Goal: Transaction & Acquisition: Purchase product/service

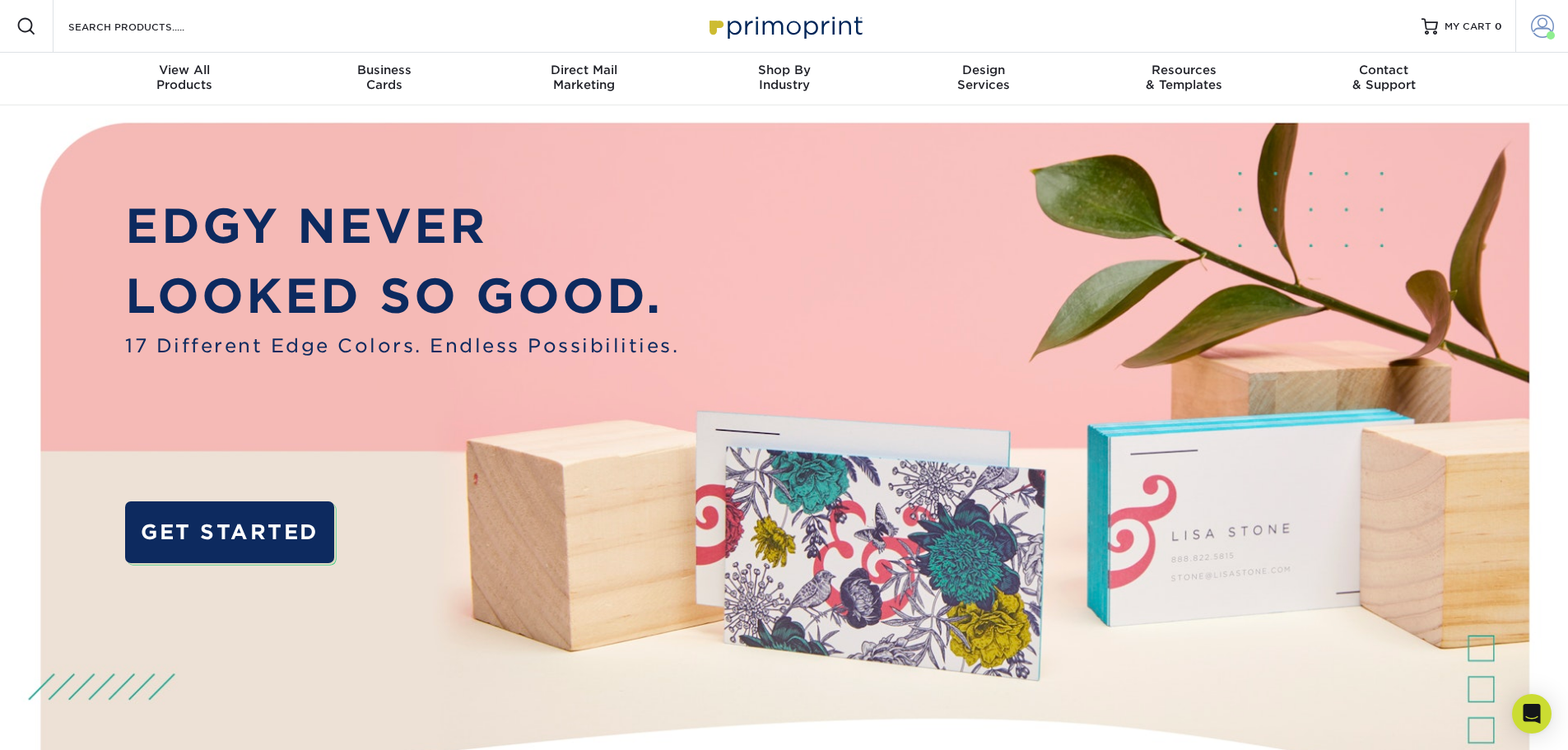
click at [1549, 34] on span at bounding box center [1550, 35] width 9 height 9
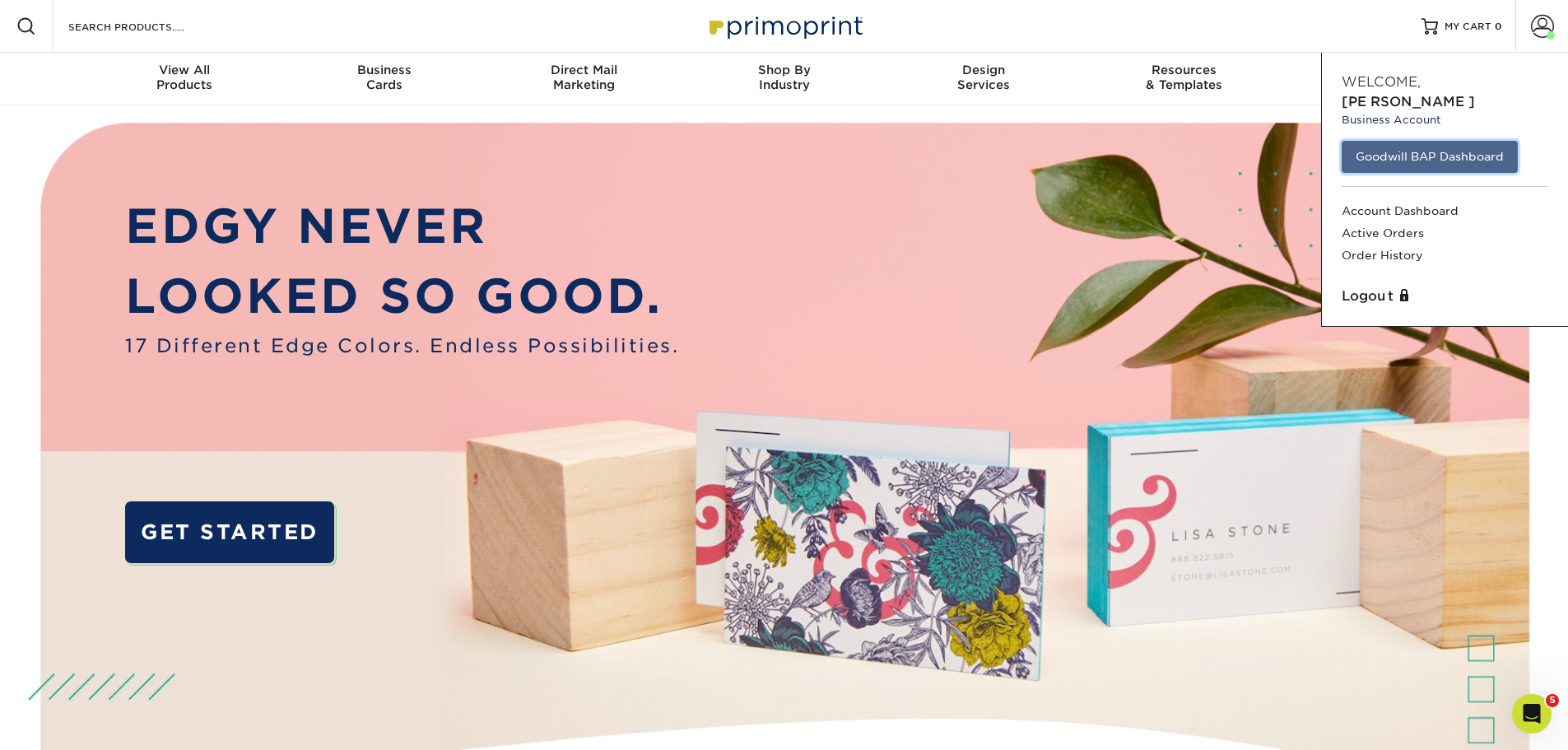
click at [1382, 140] on link "Goodwill BAP Dashboard" at bounding box center [1429, 156] width 176 height 32
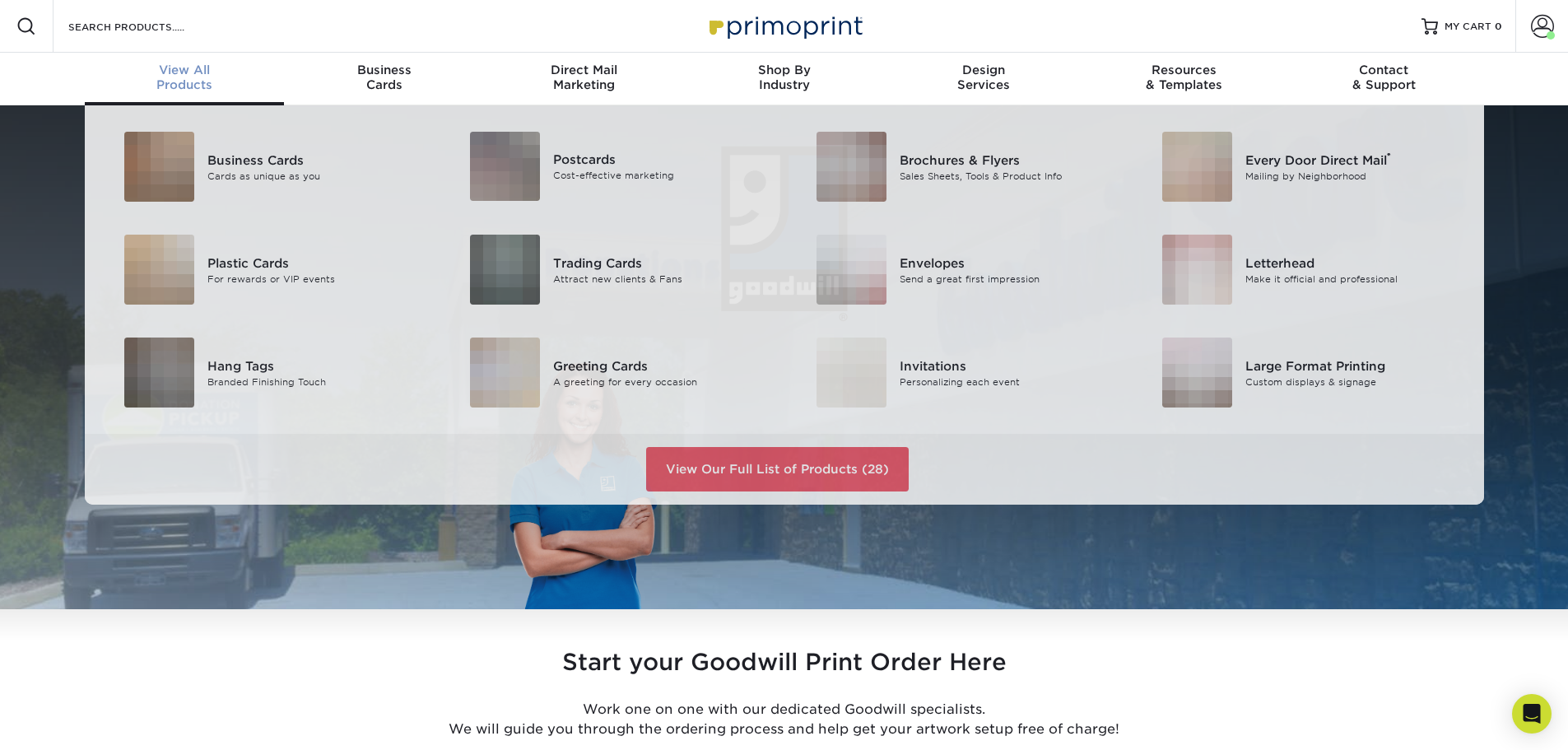
click at [177, 80] on div "View All Products" at bounding box center [184, 76] width 200 height 30
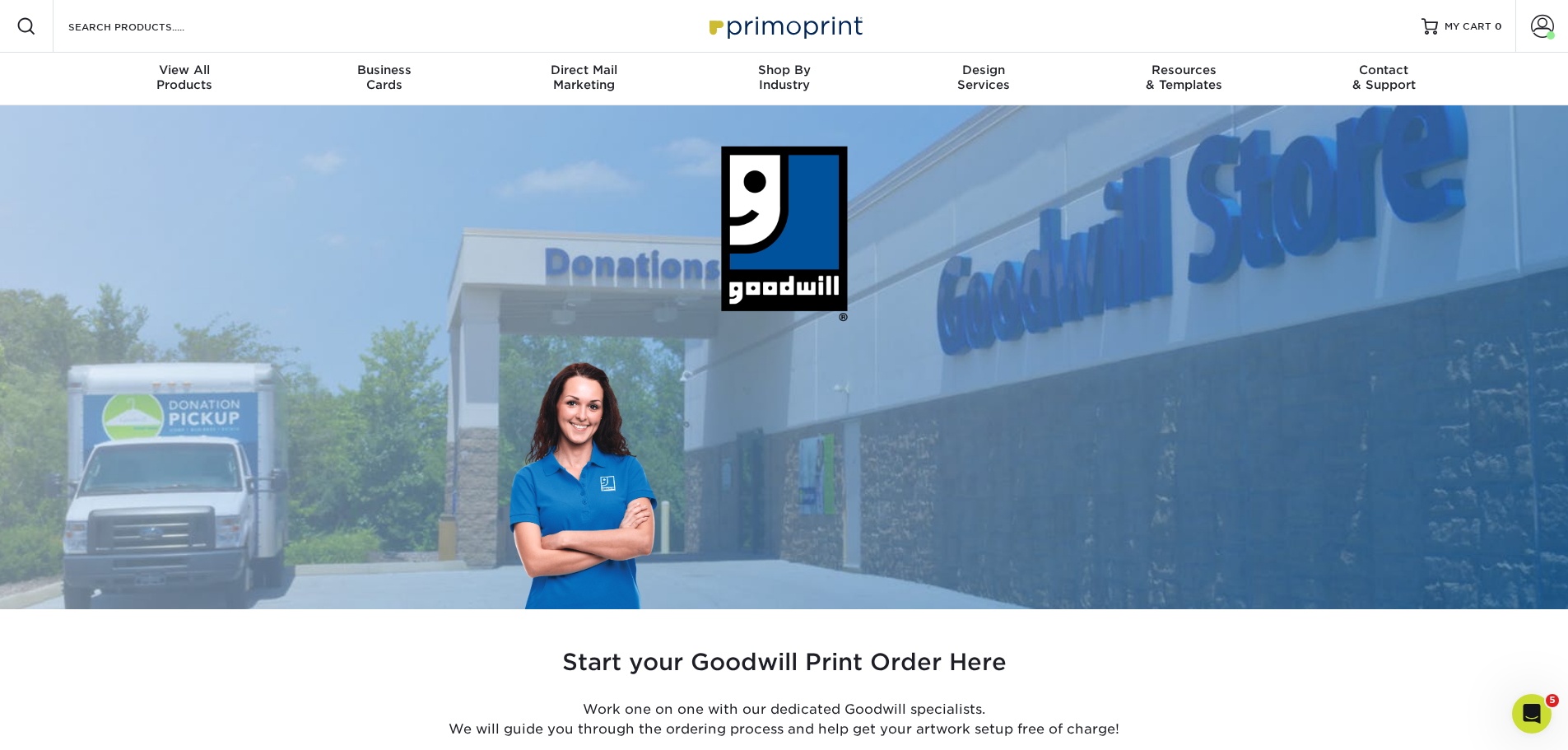
click at [15, 25] on div at bounding box center [26, 26] width 53 height 53
click at [353, 27] on div "Resources Menu Search Products Account Welcome, [PERSON_NAME] Business Account …" at bounding box center [784, 26] width 1568 height 53
click at [252, 27] on div "Resources Menu Search Products Account Welcome, [PERSON_NAME] Business Account …" at bounding box center [784, 26] width 1568 height 53
drag, startPoint x: 132, startPoint y: 39, endPoint x: 123, endPoint y: 30, distance: 12.7
click at [131, 38] on div "Search Products" at bounding box center [140, 26] width 174 height 53
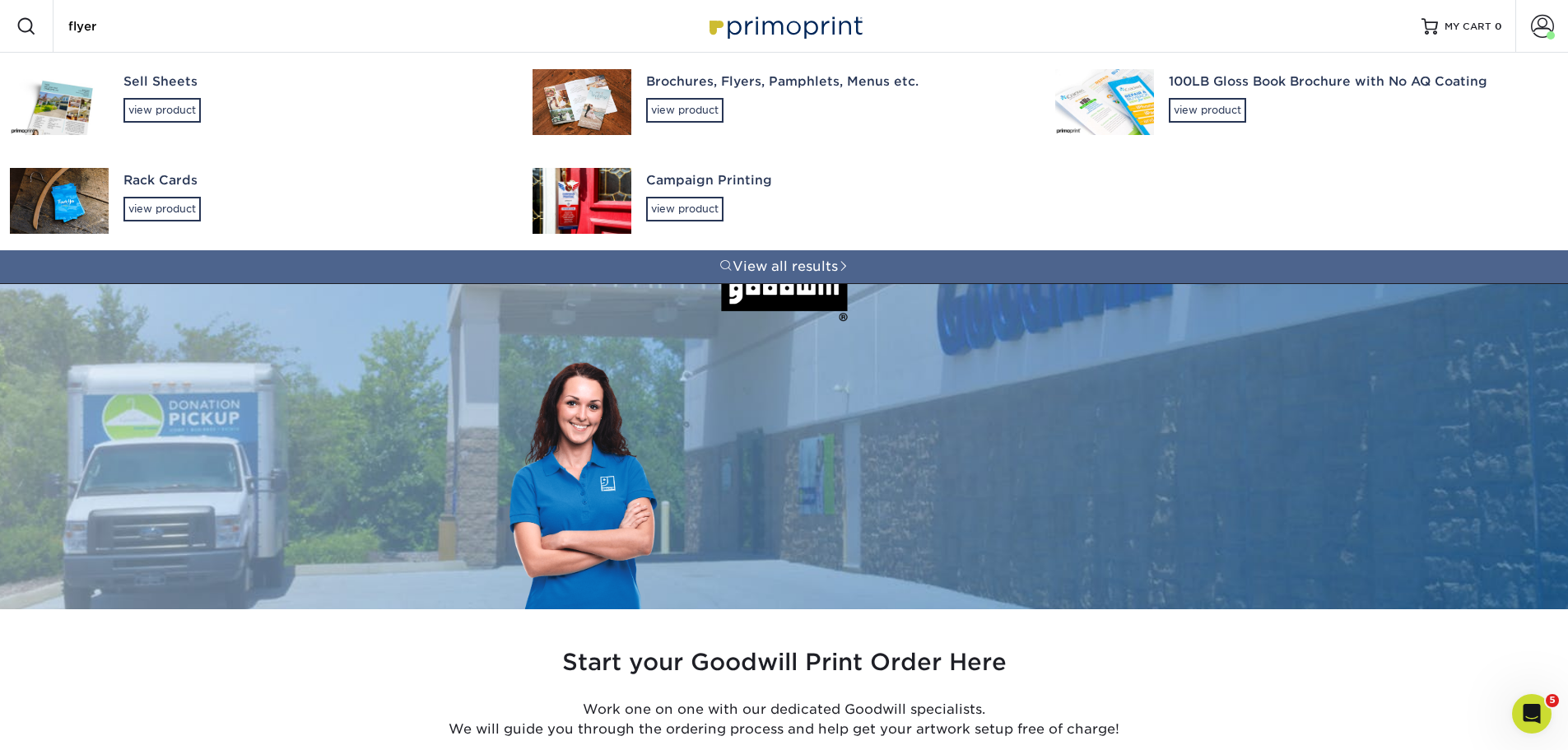
type input "flyer"
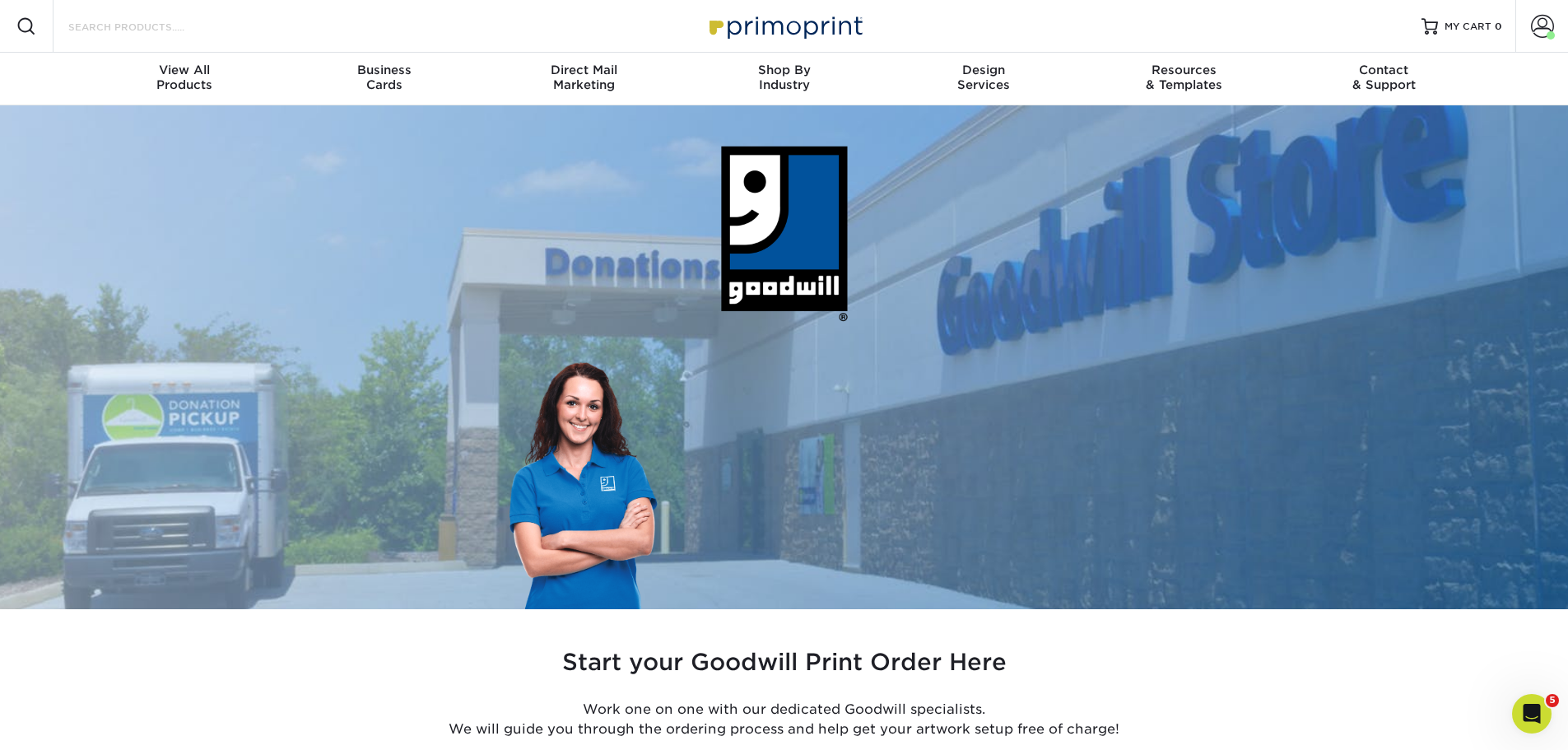
click at [192, 17] on input "Search Products" at bounding box center [147, 26] width 161 height 20
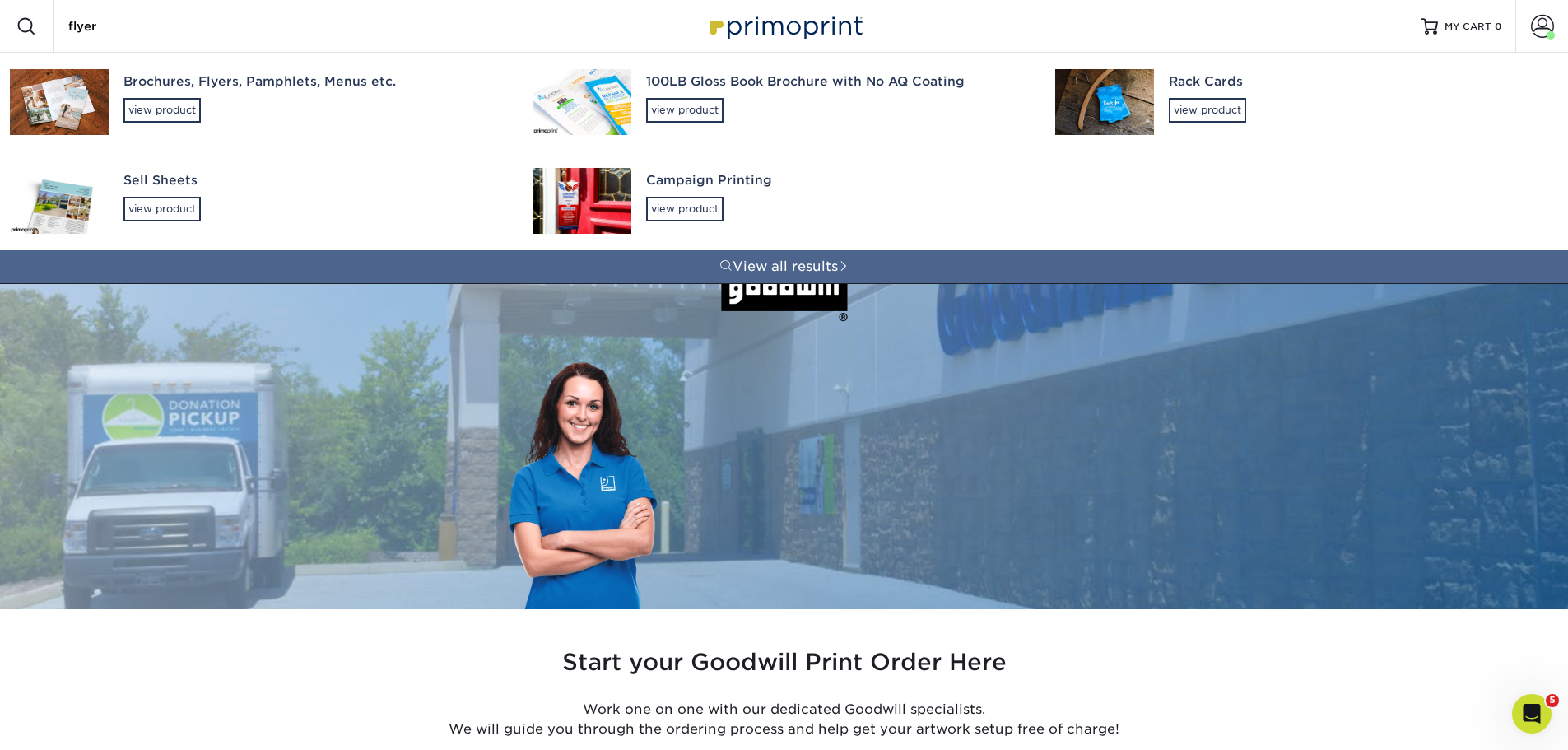
type input "flyer"
click at [157, 76] on div "Brochures, Flyers, Pamphlets, Menus etc." at bounding box center [312, 82] width 379 height 19
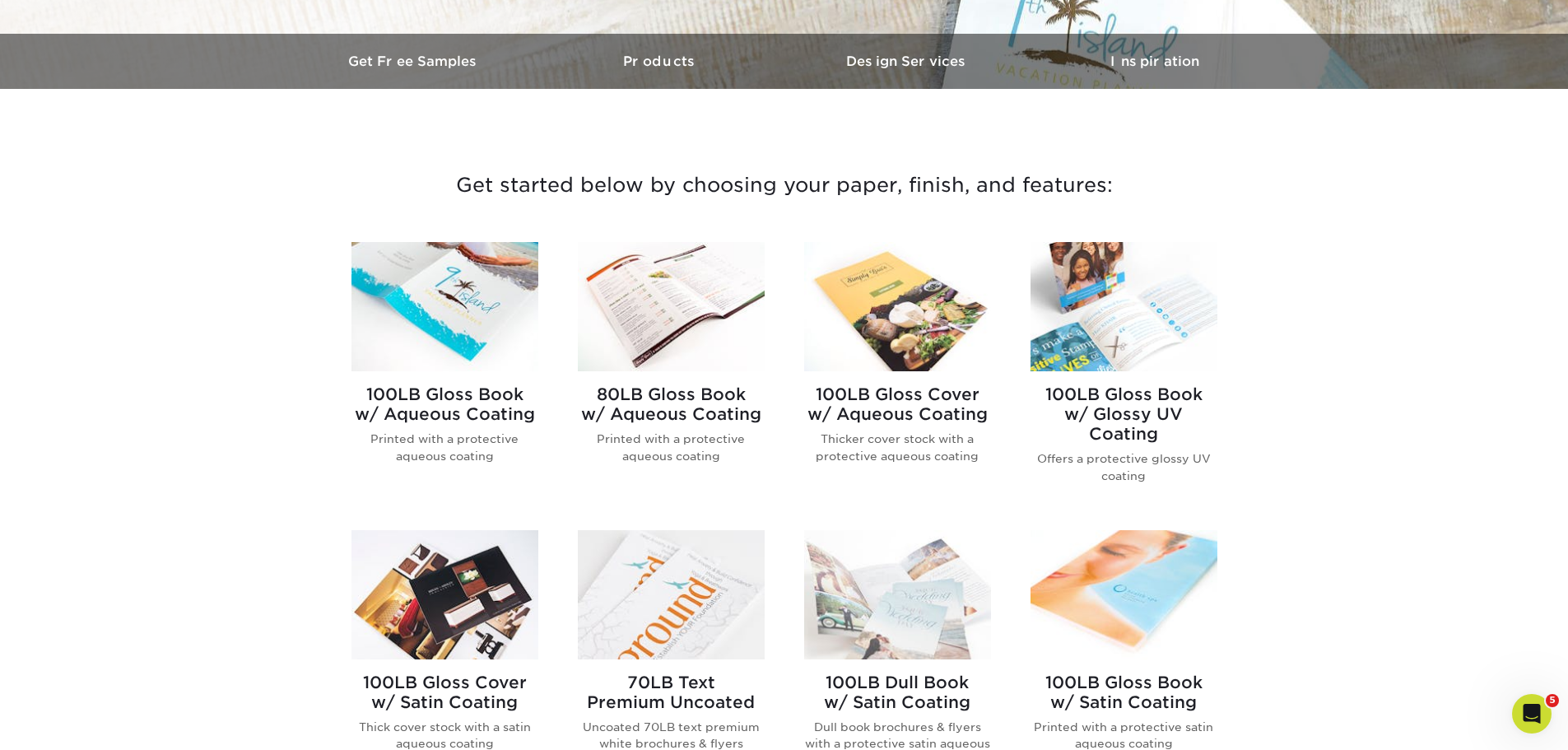
scroll to position [494, 0]
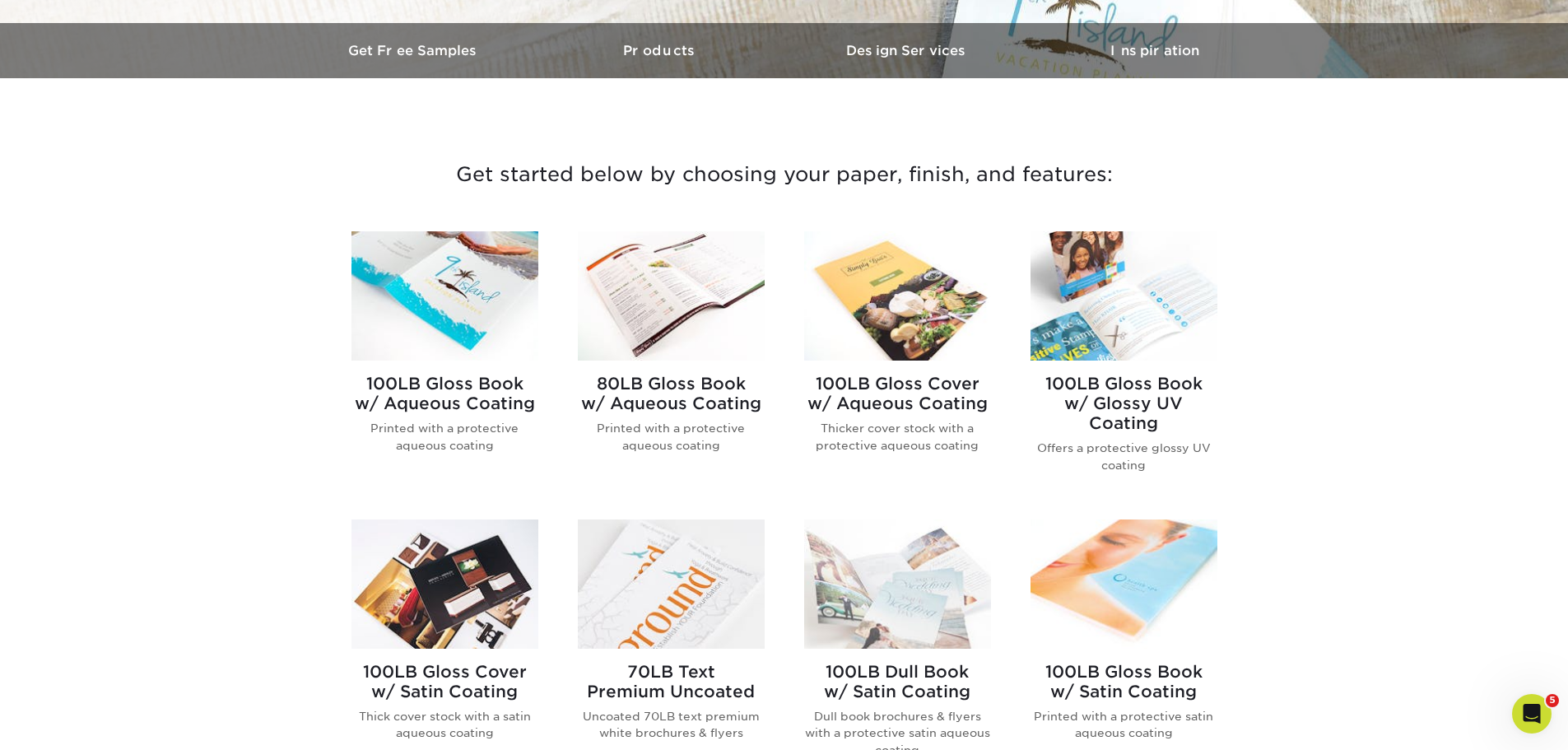
click at [483, 332] on img at bounding box center [444, 295] width 186 height 129
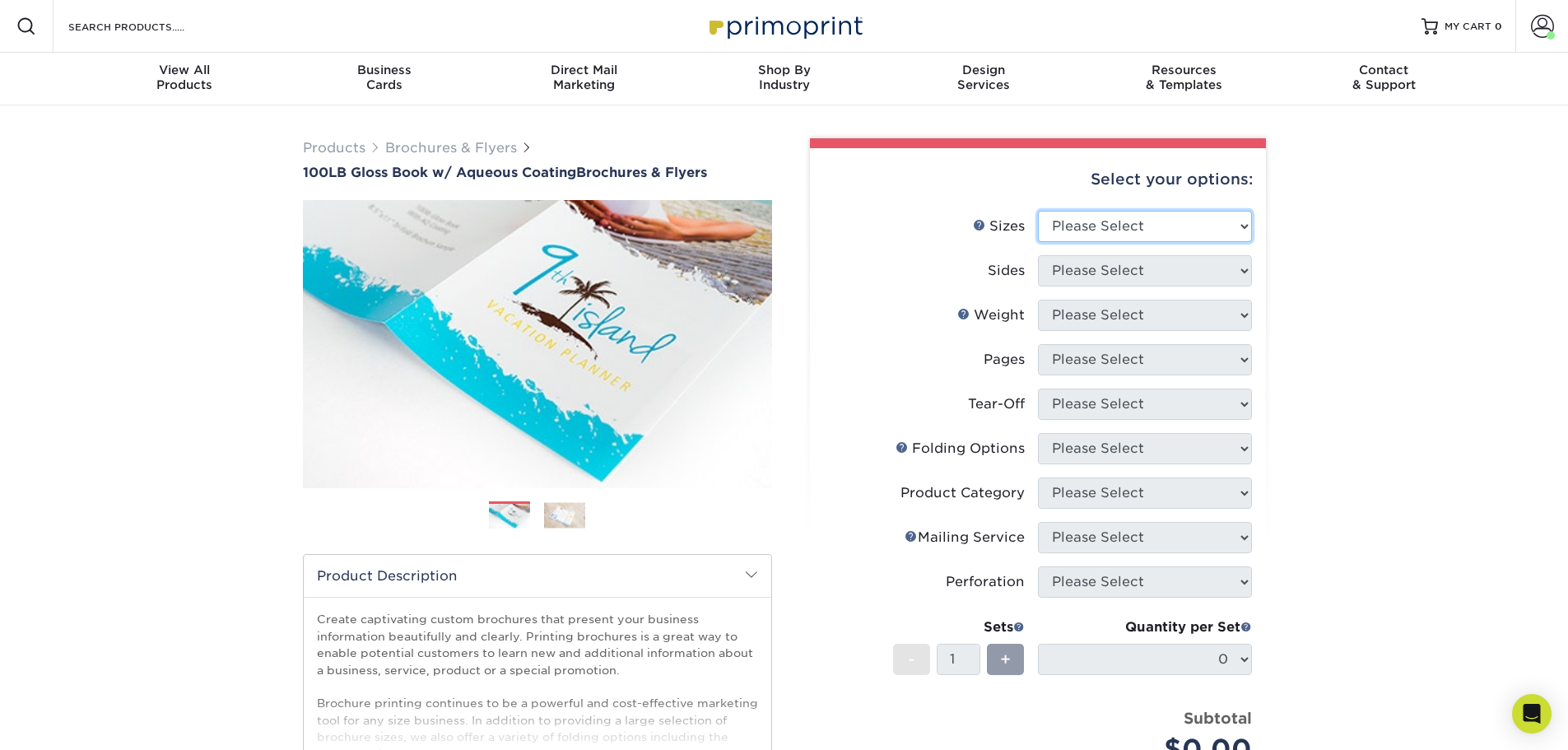
click at [1077, 220] on select "Please Select 3.5" x 8.5" 3.5" x 11" 3.67" x 8.5" 4" x 6" 4" x 8.5" 4" x 9" 4" …" at bounding box center [1145, 225] width 214 height 32
select select "8.50x11.00"
click at [1038, 210] on select "Please Select 3.5" x 8.5" 3.5" x 11" 3.67" x 8.5" 4" x 6" 4" x 8.5" 4" x 9" 4" …" at bounding box center [1145, 225] width 214 height 32
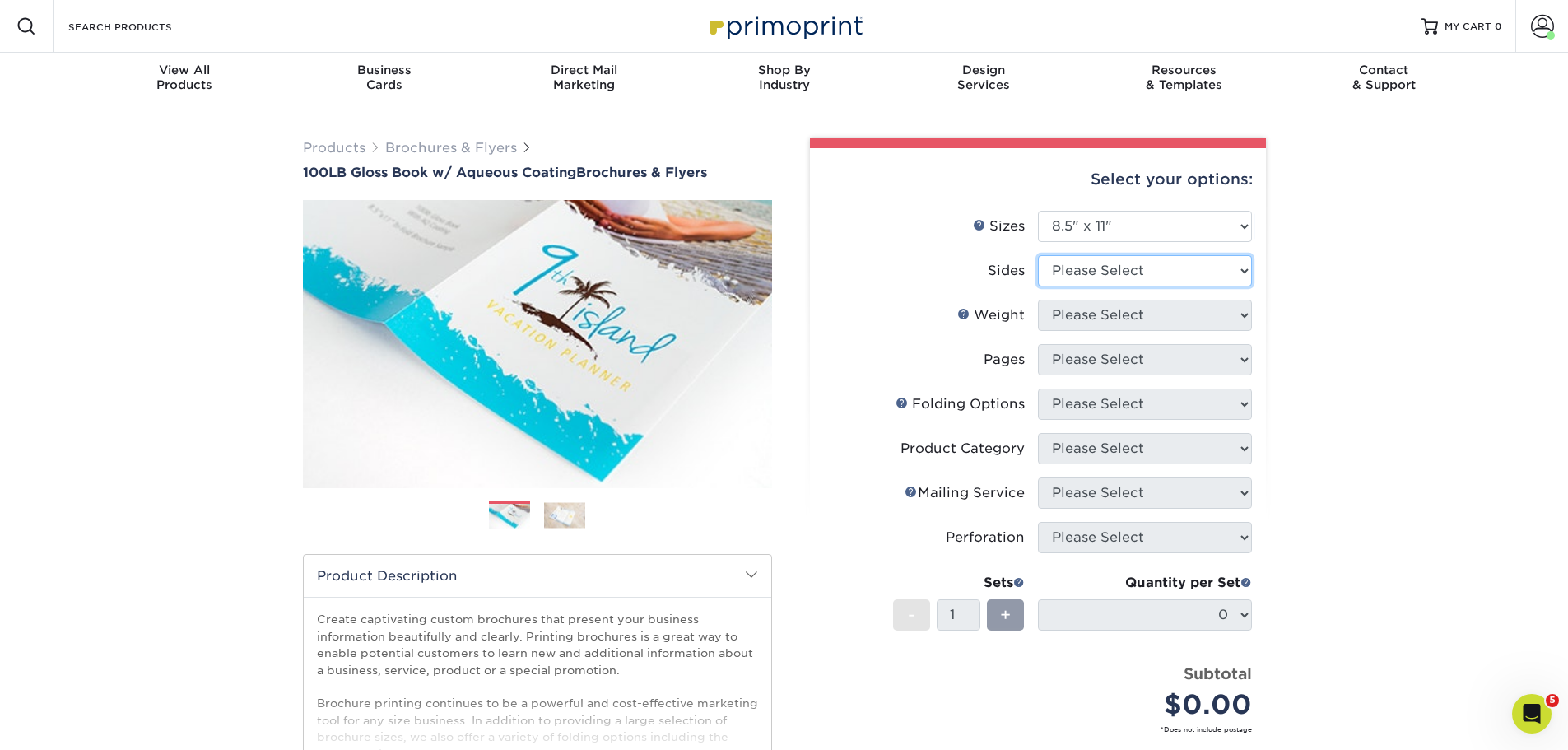
click at [1174, 269] on select "Please Select Print Both Sides Print Front Only" at bounding box center [1145, 270] width 214 height 32
select select "13abbda7-1d64-4f25-8bb2-c179b224825d"
click at [1038, 255] on select "Please Select Print Both Sides Print Front Only" at bounding box center [1145, 270] width 214 height 32
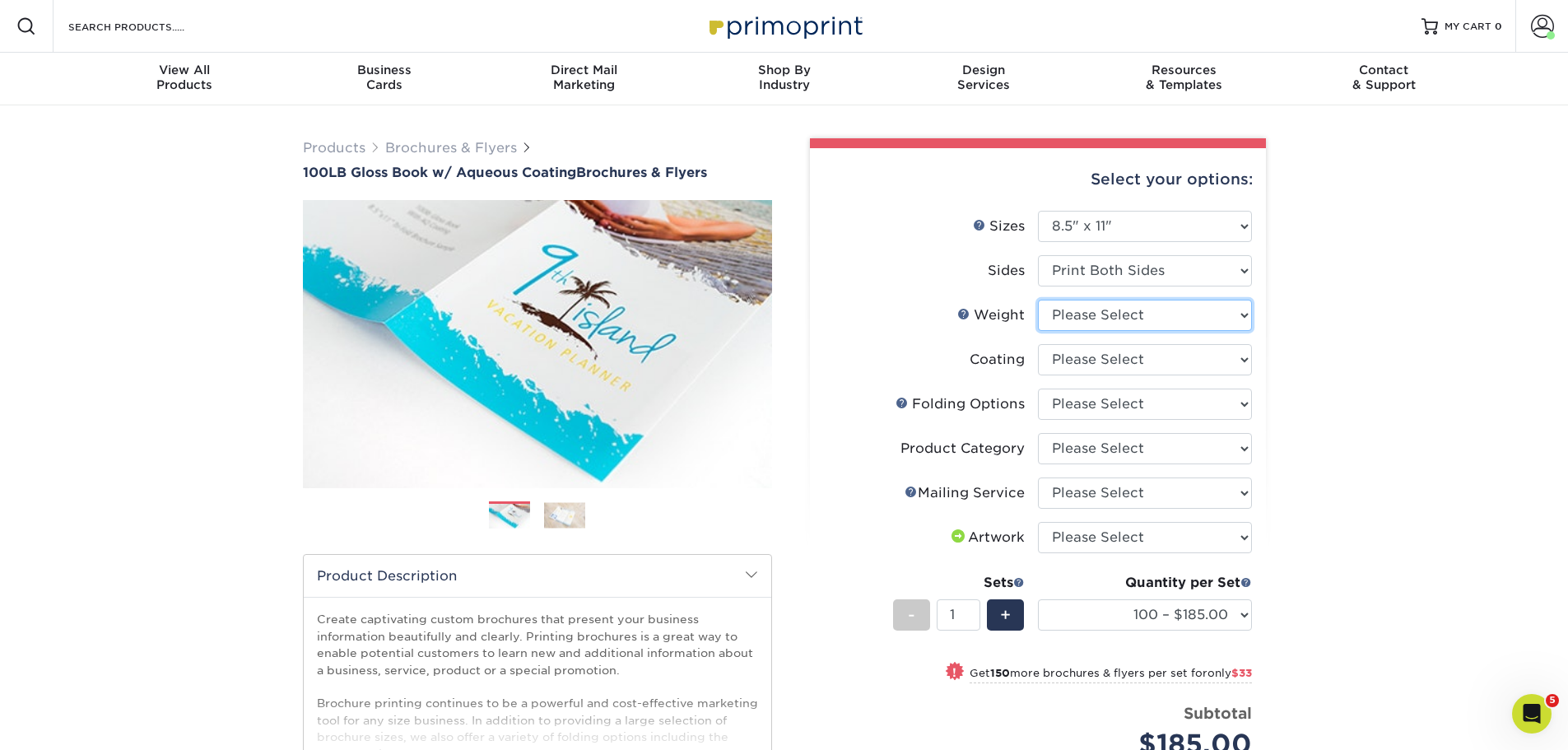
click at [1197, 319] on select "Please Select 100LB" at bounding box center [1145, 314] width 214 height 32
click at [1038, 299] on select "Please Select 100LB" at bounding box center [1145, 314] width 214 height 32
click at [1176, 327] on select "Please Select 100LB" at bounding box center [1145, 314] width 214 height 32
select select "100LB"
click at [1038, 299] on select "Please Select 100LB" at bounding box center [1145, 314] width 214 height 32
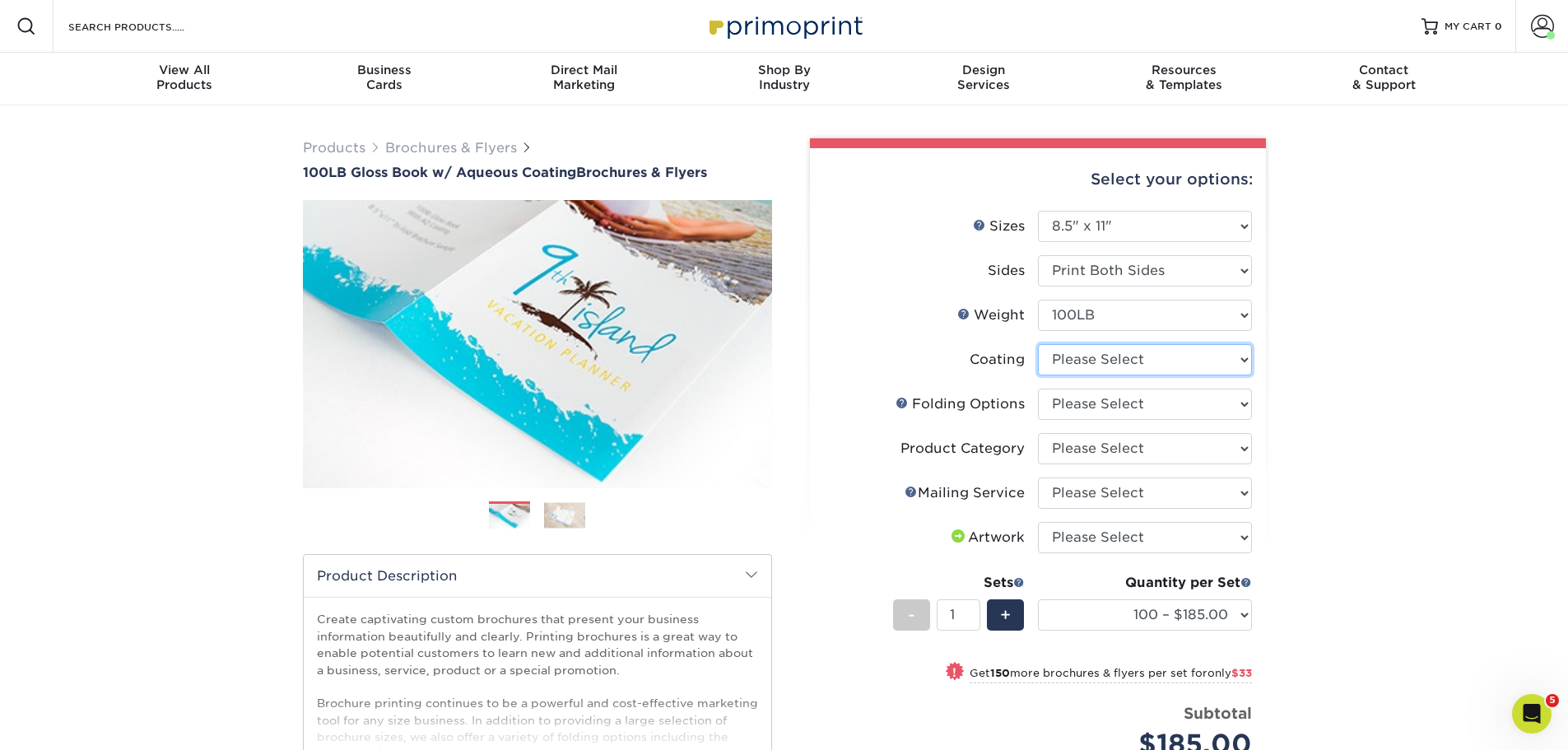
click at [1127, 365] on select at bounding box center [1145, 359] width 214 height 32
select select "d41dab50-ff65-4f4f-bb17-2afe4d36ae33"
click at [1038, 344] on select at bounding box center [1145, 359] width 214 height 32
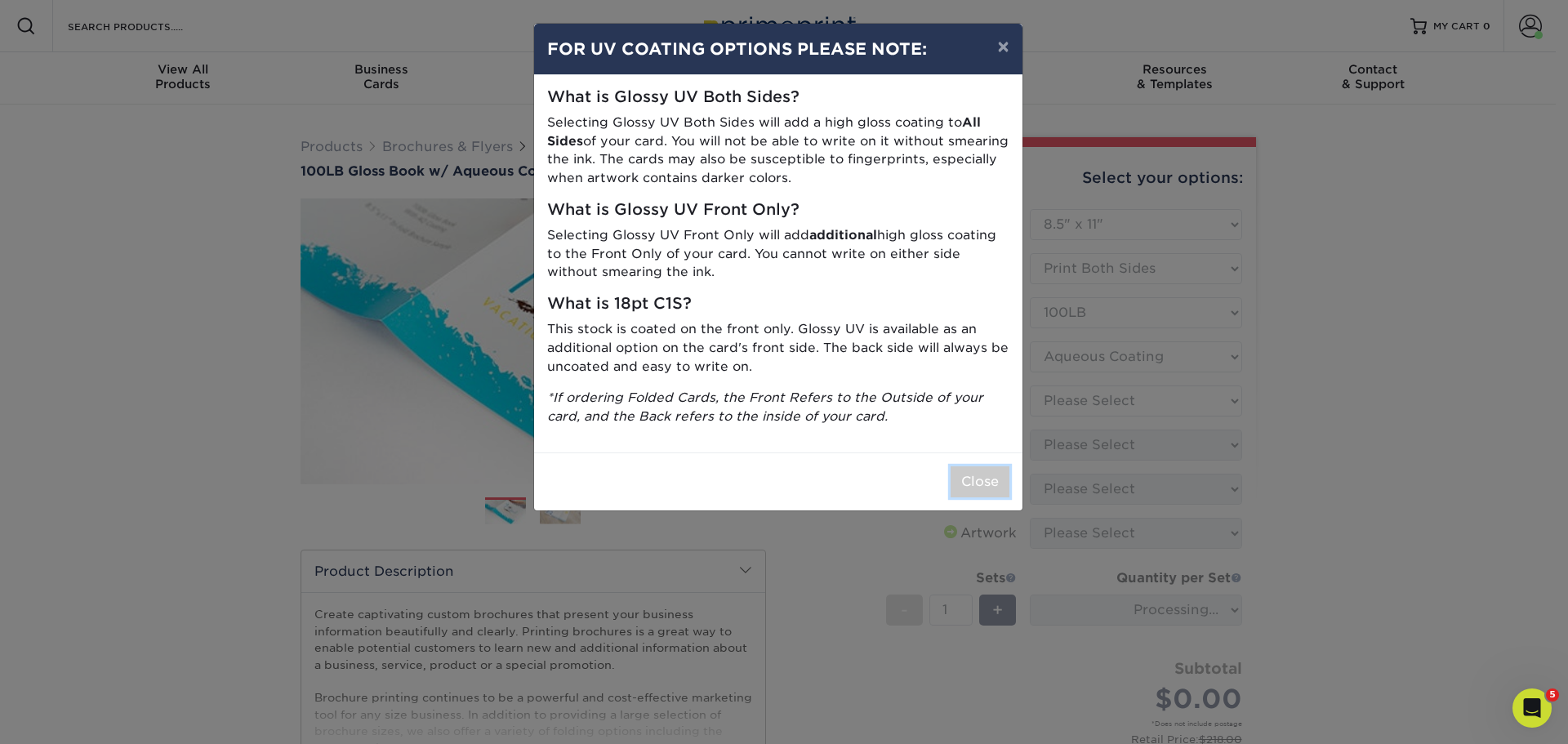
click at [979, 482] on button "Close" at bounding box center [979, 481] width 59 height 31
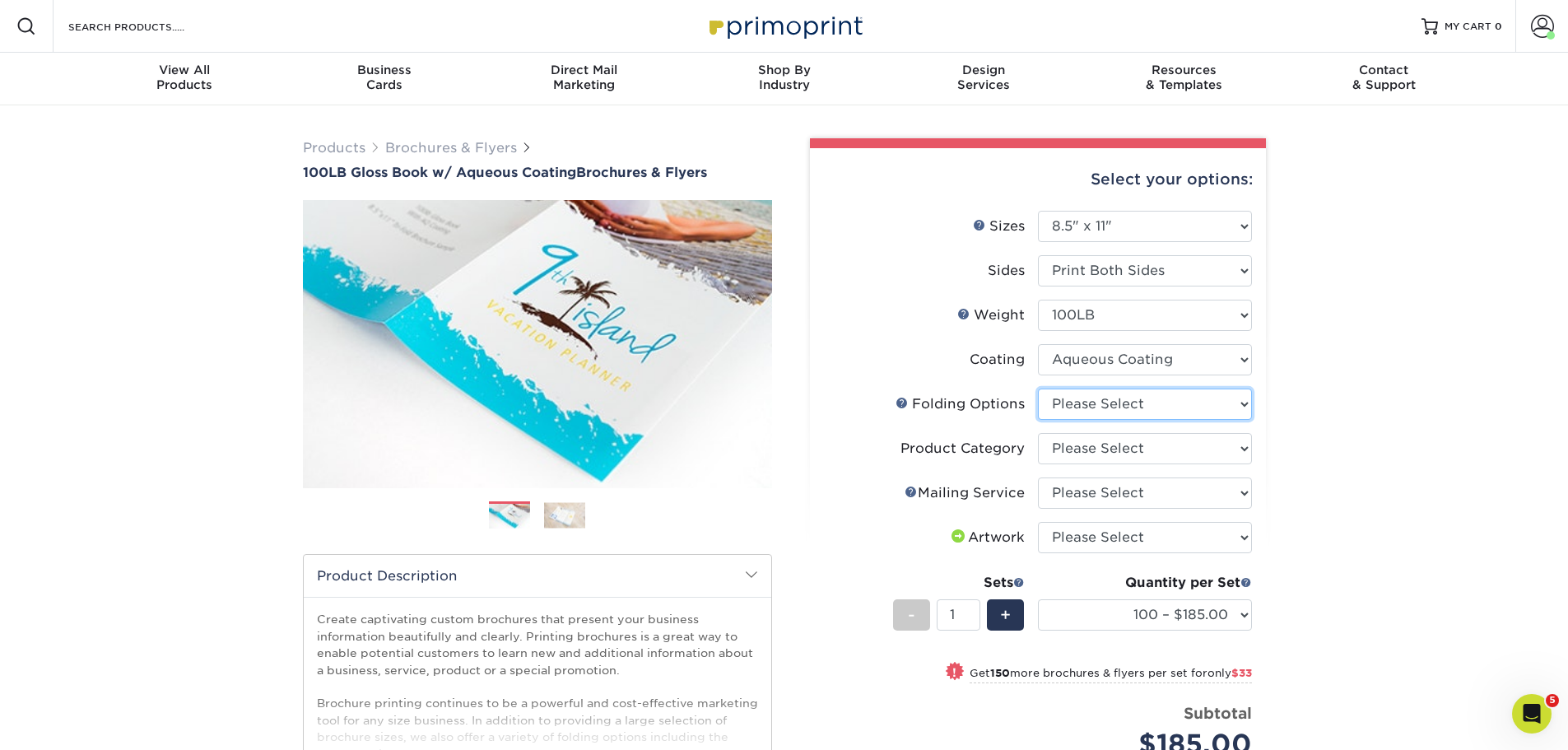
click at [1092, 410] on select "Please Select FLAT - No Folding Accordion Fold Half-Fold (Vertical) Half-Fold (…" at bounding box center [1145, 403] width 214 height 32
select select "9b1d5825-34d1-4721-9874-ed79abb003d7"
click at [1038, 388] on select "Please Select FLAT - No Folding Accordion Fold Half-Fold (Vertical) Half-Fold (…" at bounding box center [1145, 403] width 214 height 32
click at [1121, 449] on select "Please Select Flyers and Brochures" at bounding box center [1145, 448] width 214 height 32
select select "1a668080-6b7c-4174-b399-2c3833b27ef4"
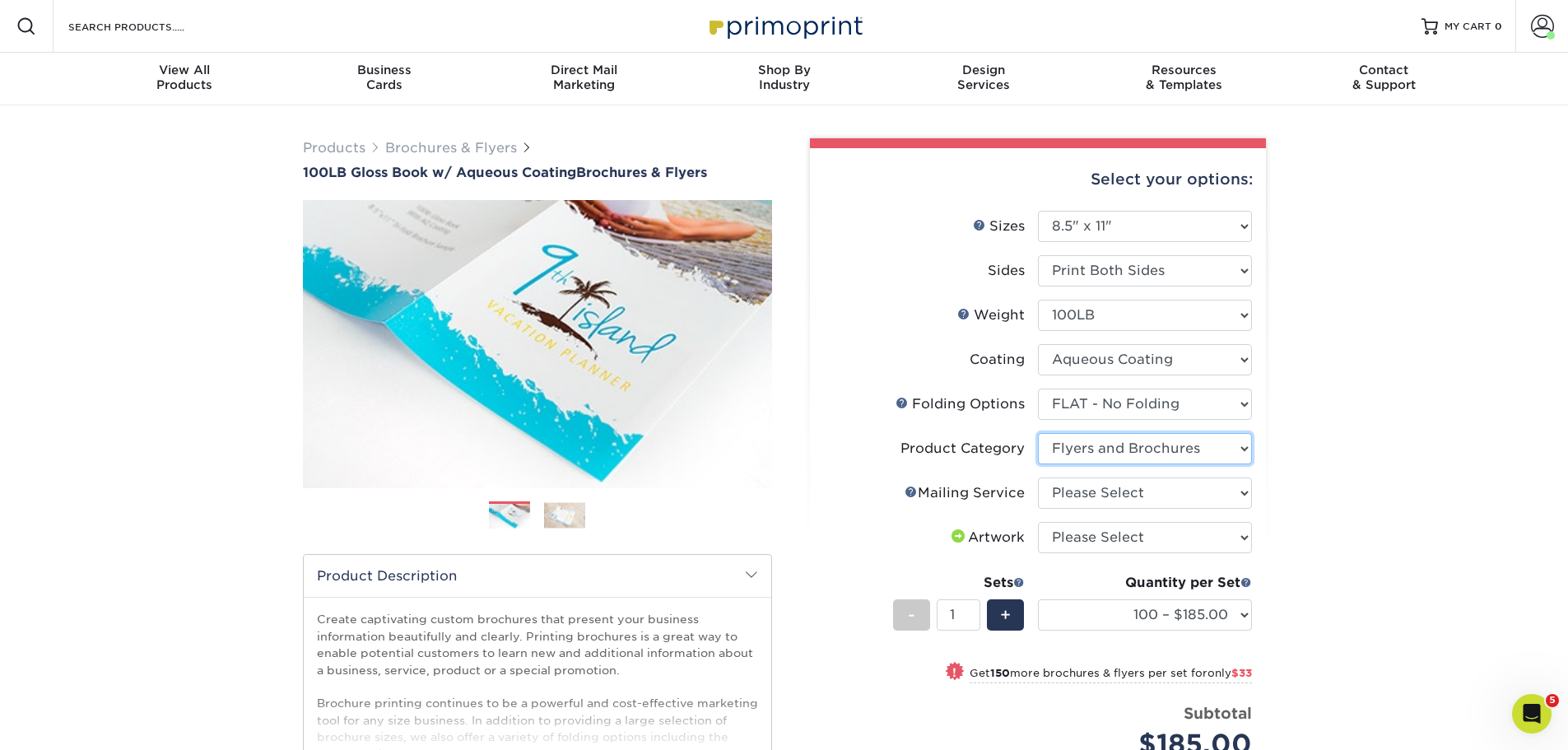
click at [1038, 433] on select "Please Select Flyers and Brochures" at bounding box center [1145, 448] width 214 height 32
click at [1115, 493] on select "Please Select No Direct Mailing Service No, I will mail/stamp/imprint Direct Ma…" at bounding box center [1145, 493] width 214 height 32
select select "3e5e9bdd-d78a-4c28-a41d-fe1407925ca6"
click at [1038, 478] on select "Please Select No Direct Mailing Service No, I will mail/stamp/imprint Direct Ma…" at bounding box center [1145, 493] width 214 height 32
click at [1114, 541] on select "Please Select I will upload files I need a design - $175" at bounding box center [1145, 537] width 214 height 32
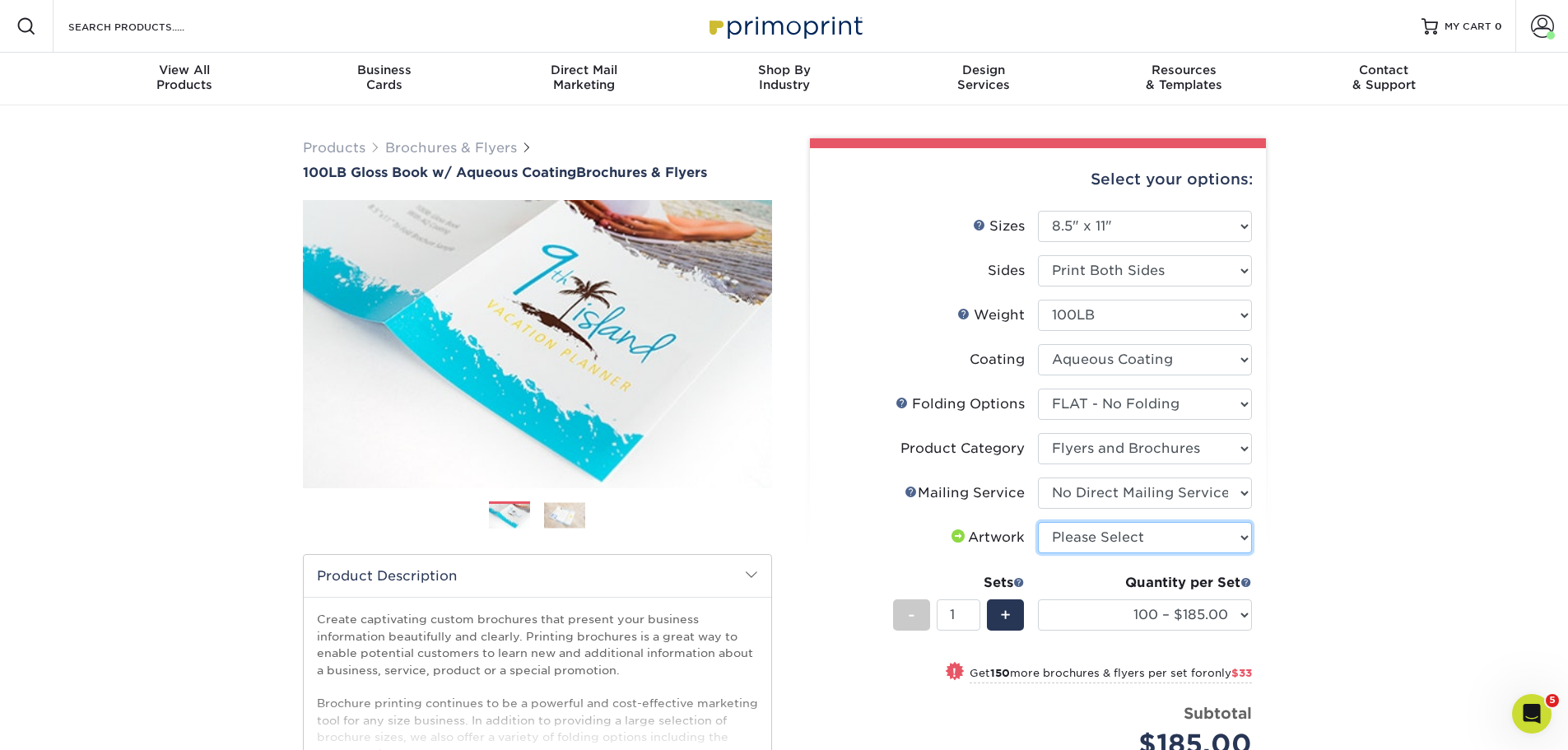
select select "upload"
click at [1038, 522] on select "Please Select I will upload files I need a design - $175" at bounding box center [1145, 537] width 214 height 32
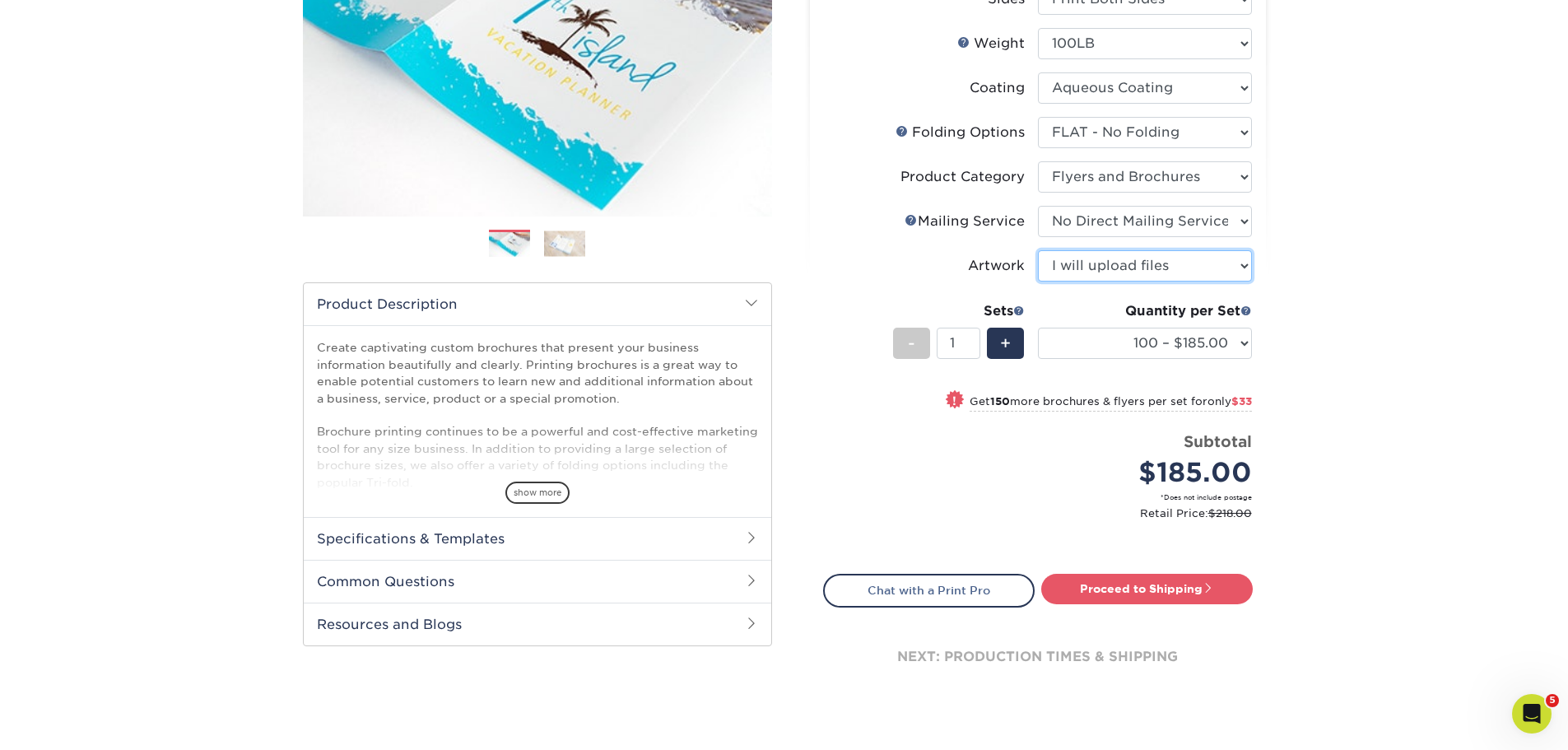
scroll to position [246, 0]
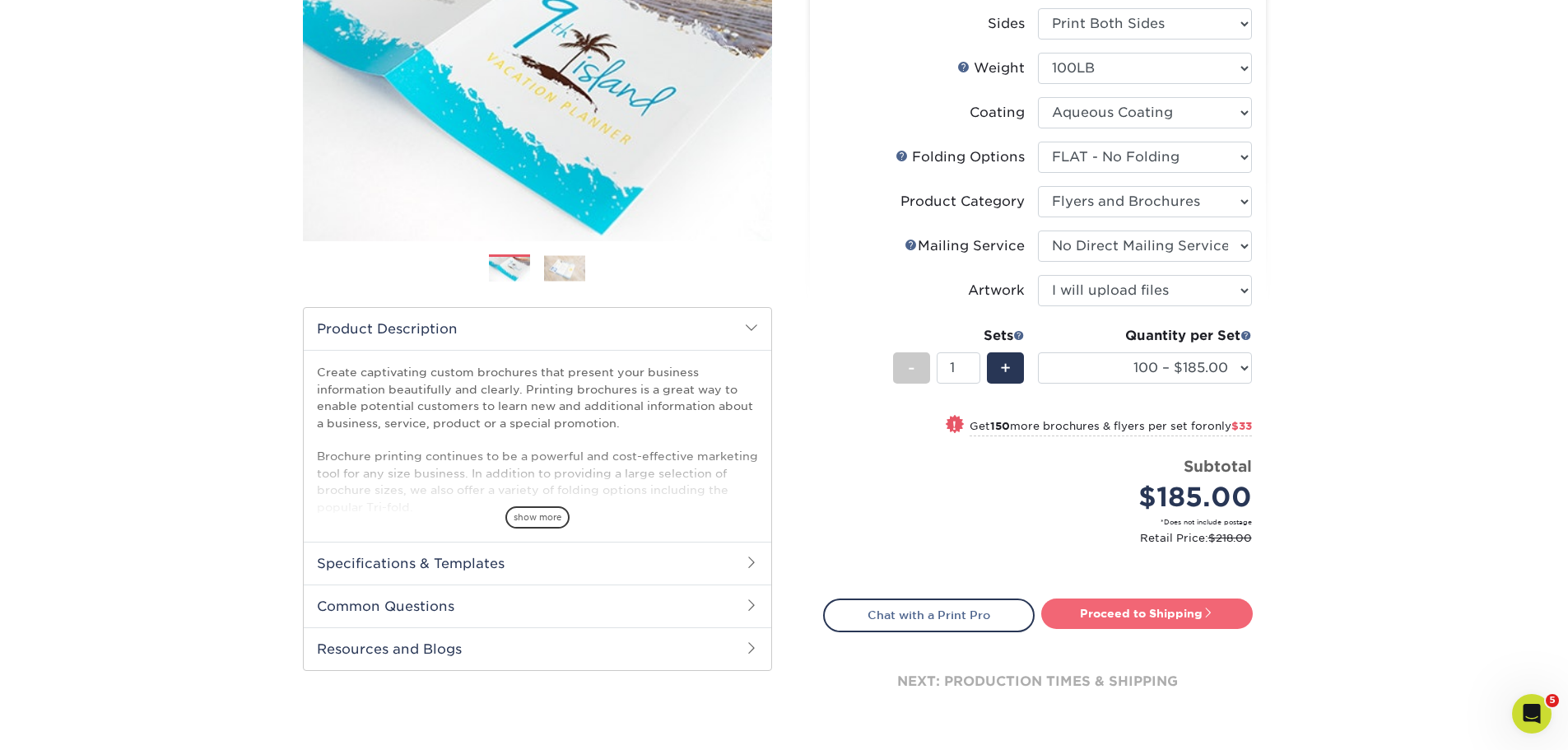
click at [1106, 613] on link "Proceed to Shipping" at bounding box center [1146, 612] width 211 height 30
type input "Set 1"
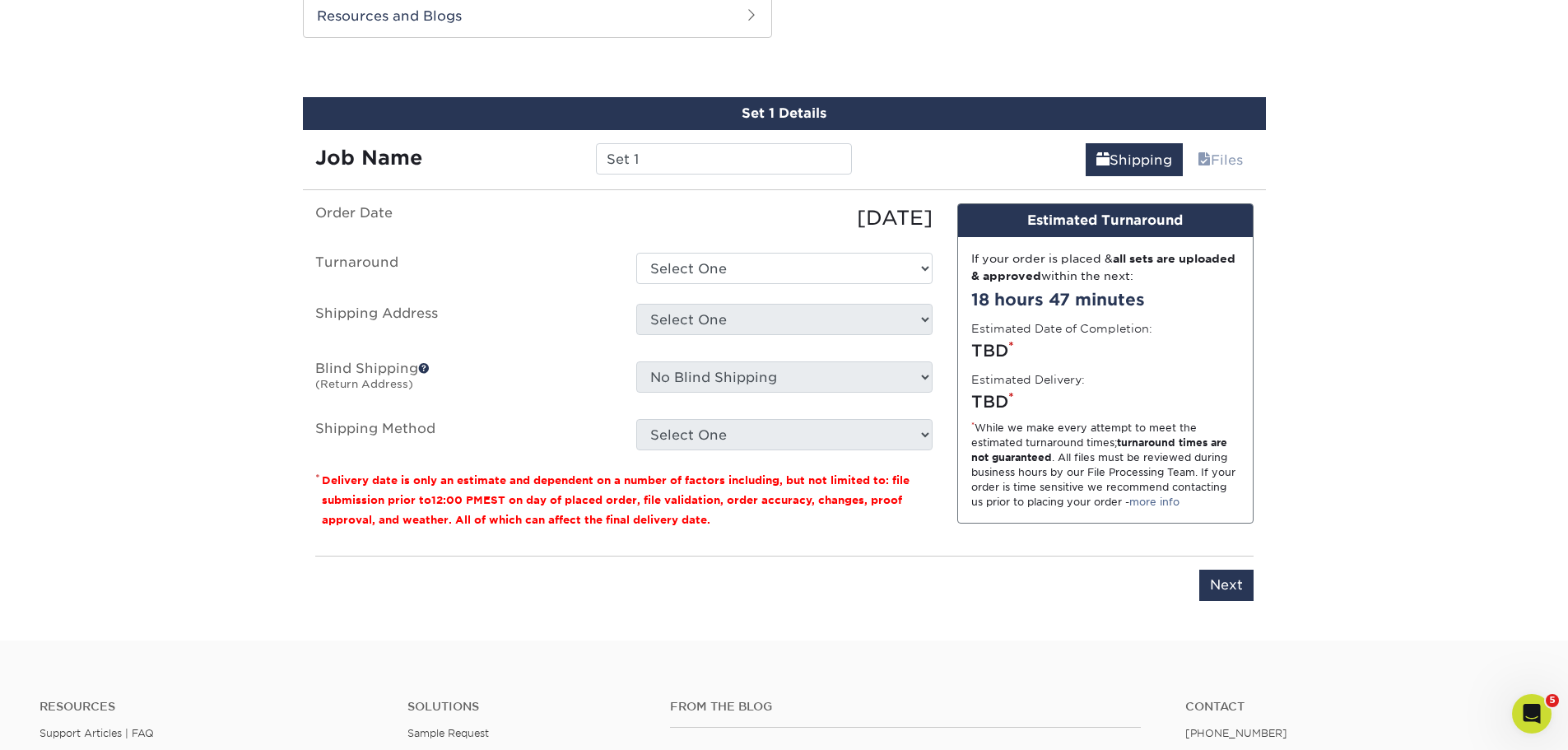
scroll to position [890, 0]
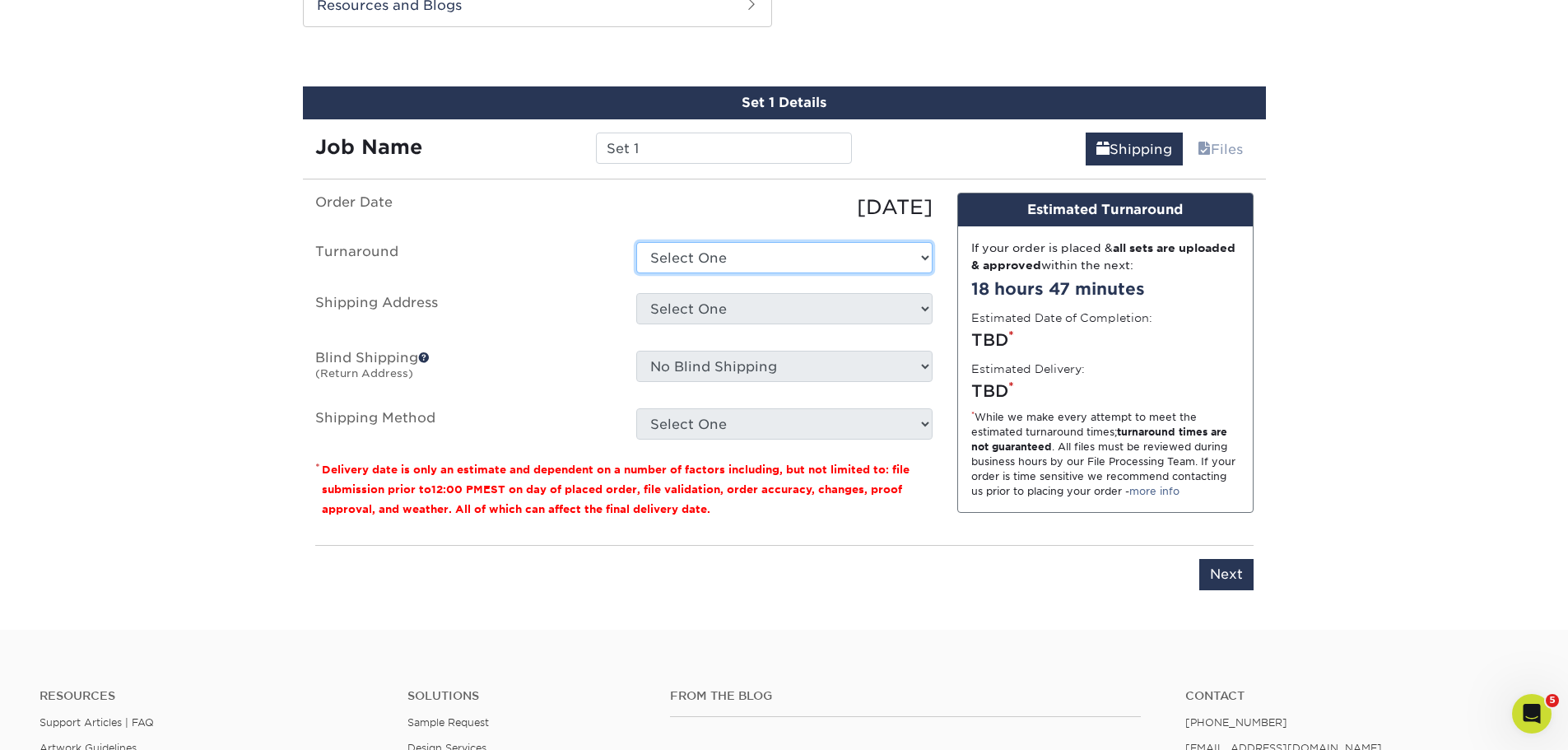
click at [830, 264] on select "Select One 2-4 Business Days 2 Day Next Business Day" at bounding box center [784, 257] width 296 height 32
click at [678, 197] on div "08/25/2025" at bounding box center [784, 207] width 321 height 30
click at [716, 267] on select "Select One 2-4 Business Days 2 Day Next Business Day" at bounding box center [784, 257] width 296 height 32
select select "4a2f6f37-d7f9-4ab4-a738-a9bb04a65355"
click at [636, 242] on select "Select One 2-4 Business Days 2 Day Next Business Day" at bounding box center [784, 257] width 296 height 32
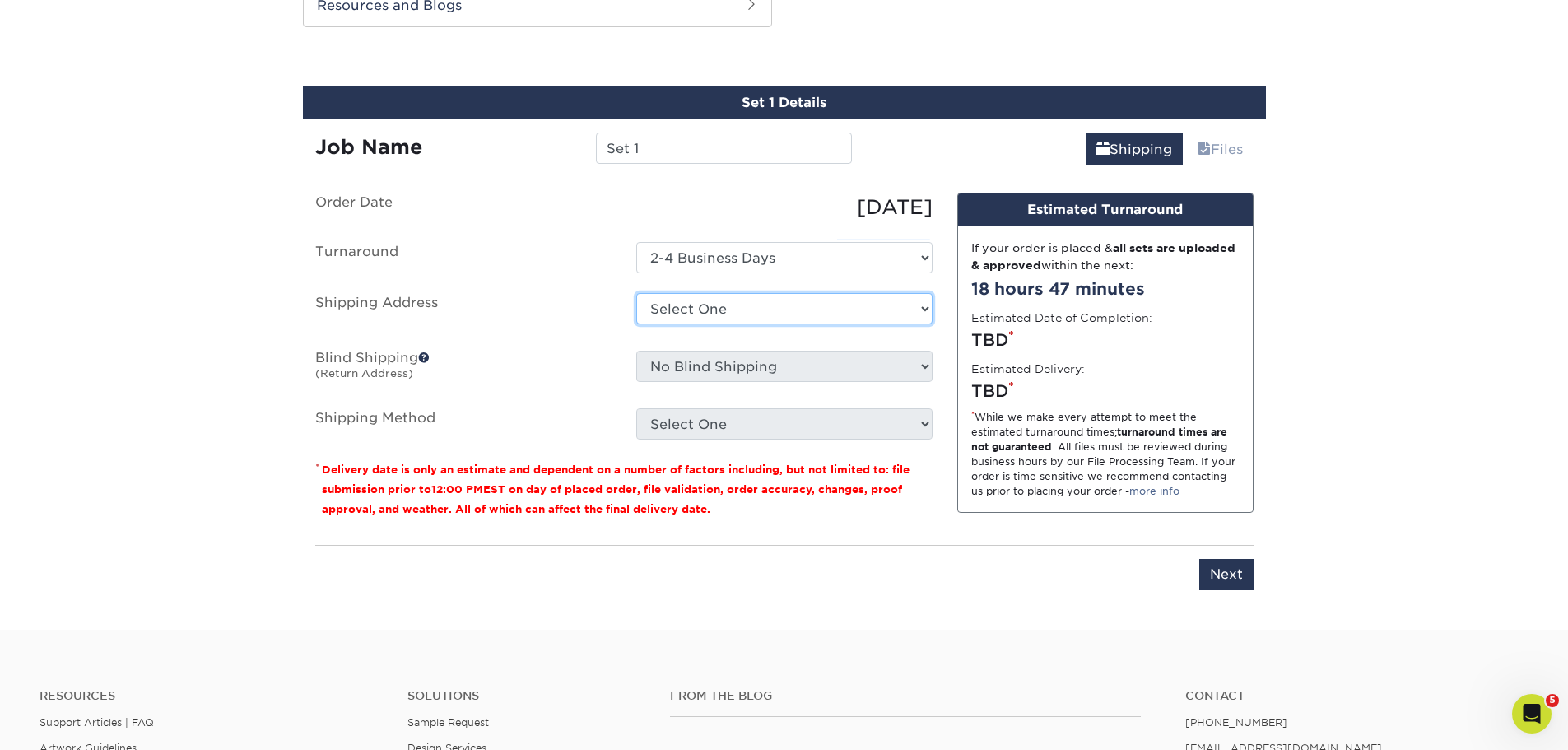
click at [709, 314] on select "Select One Herber Lovato - Corp Osvaldo Sotelo, Santa Maria + Add New Address" at bounding box center [784, 309] width 296 height 32
select select "254175"
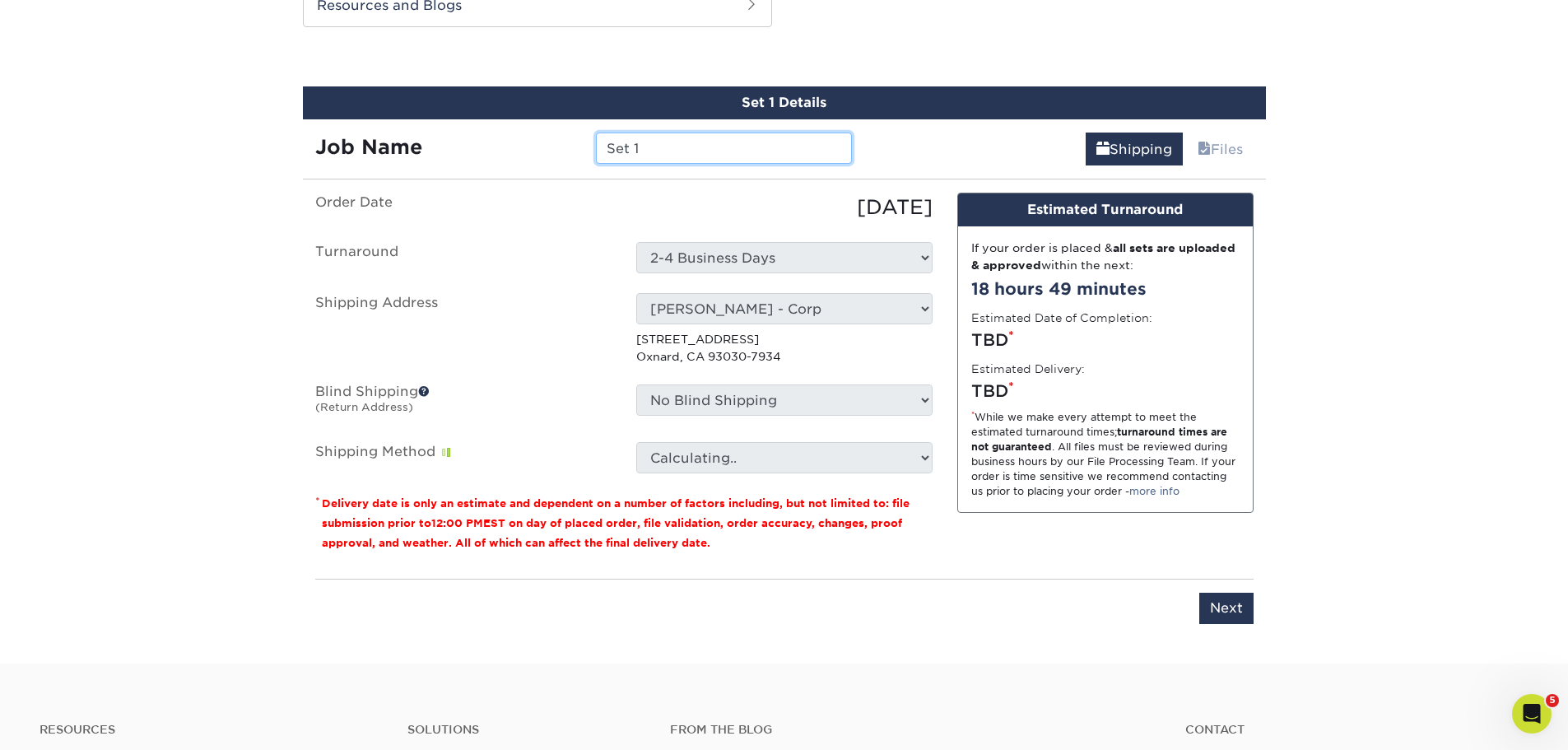
click at [620, 148] on input "Set 1" at bounding box center [724, 148] width 256 height 32
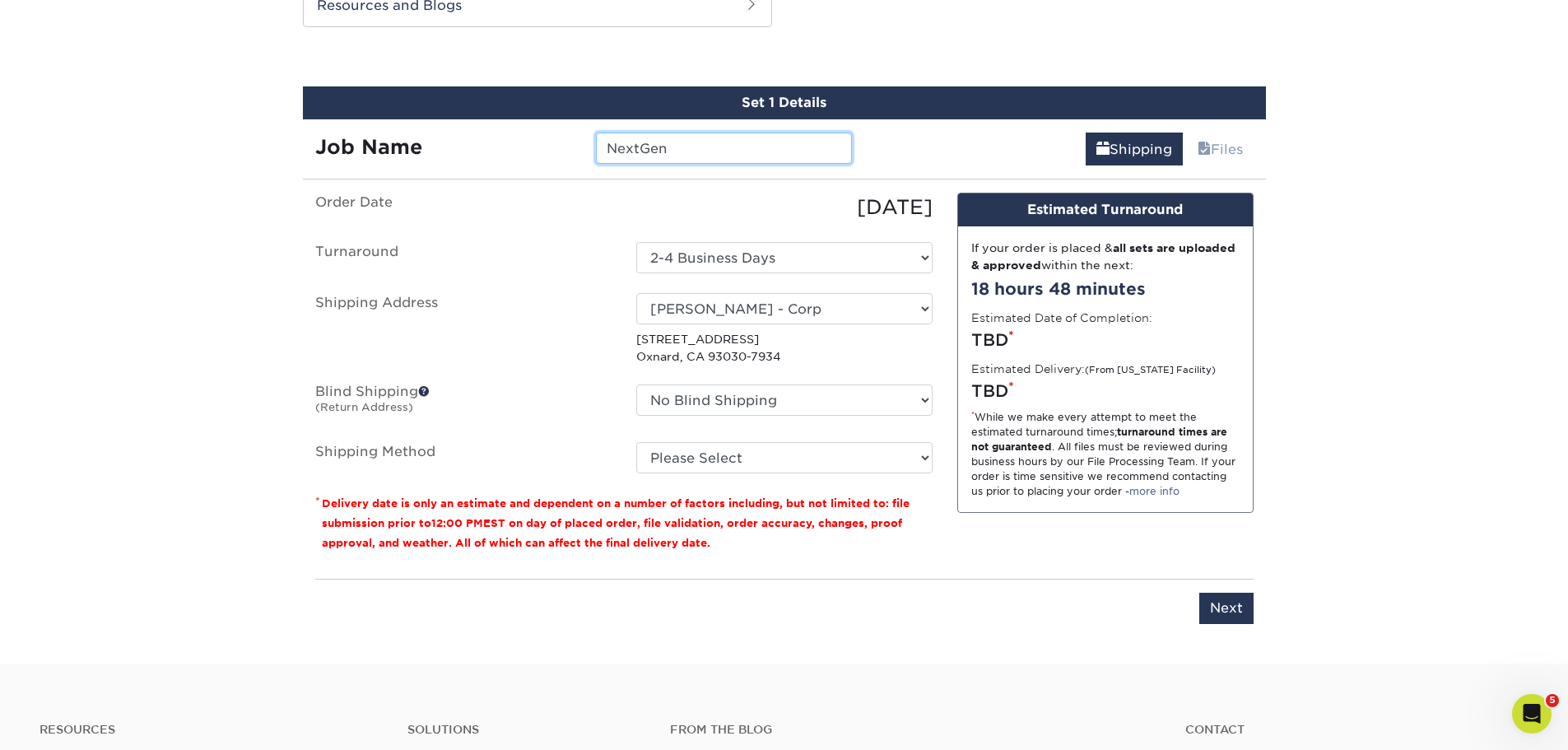
type input "NextGen"
click at [820, 447] on select "Please Select Ground Shipping (+$16.16) 3 Day Shipping Service (+$19.91) 2 Day …" at bounding box center [784, 457] width 296 height 32
select select "03"
click at [636, 441] on select "Please Select Ground Shipping (+$16.16) 3 Day Shipping Service (+$19.91) 2 Day …" at bounding box center [784, 457] width 296 height 32
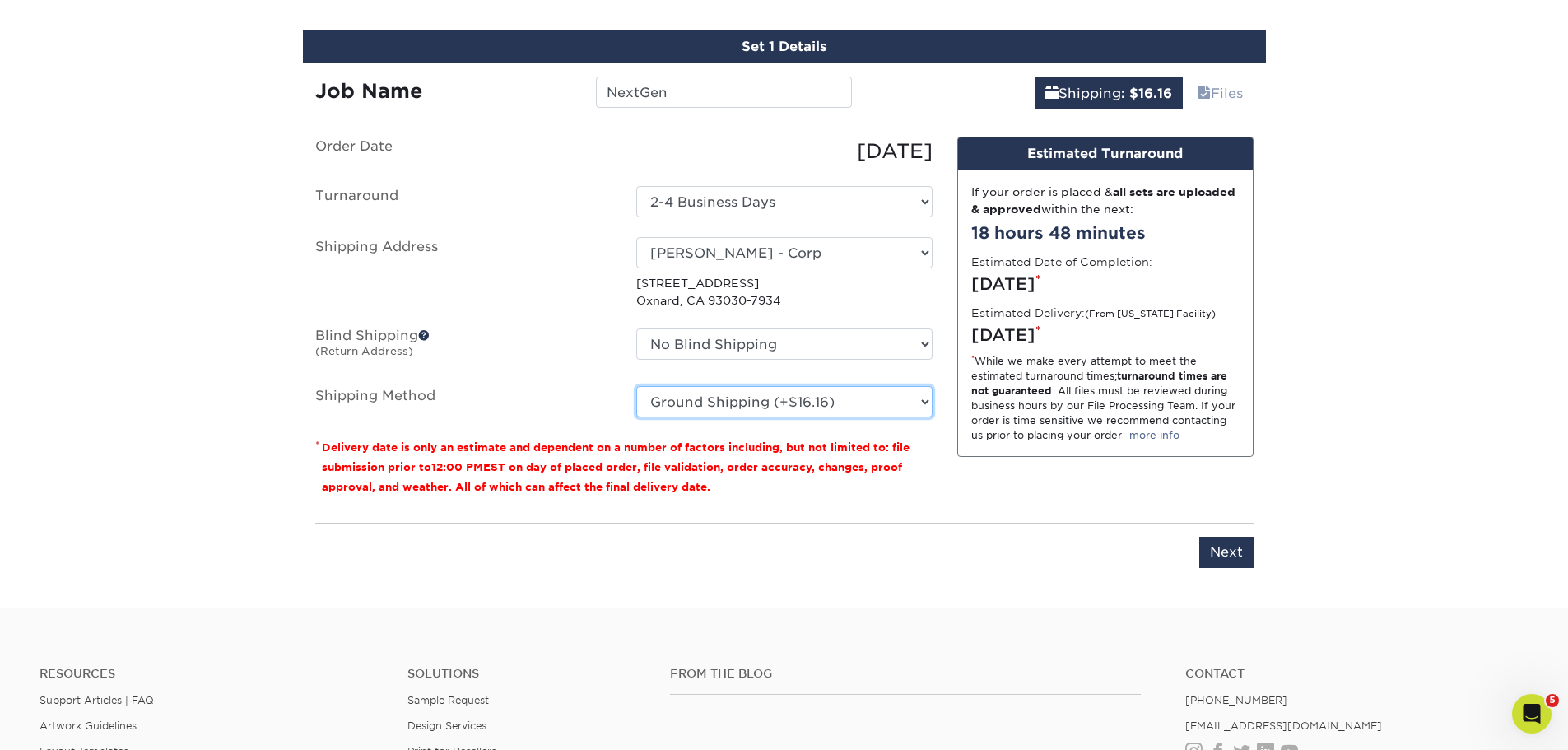
scroll to position [973, 0]
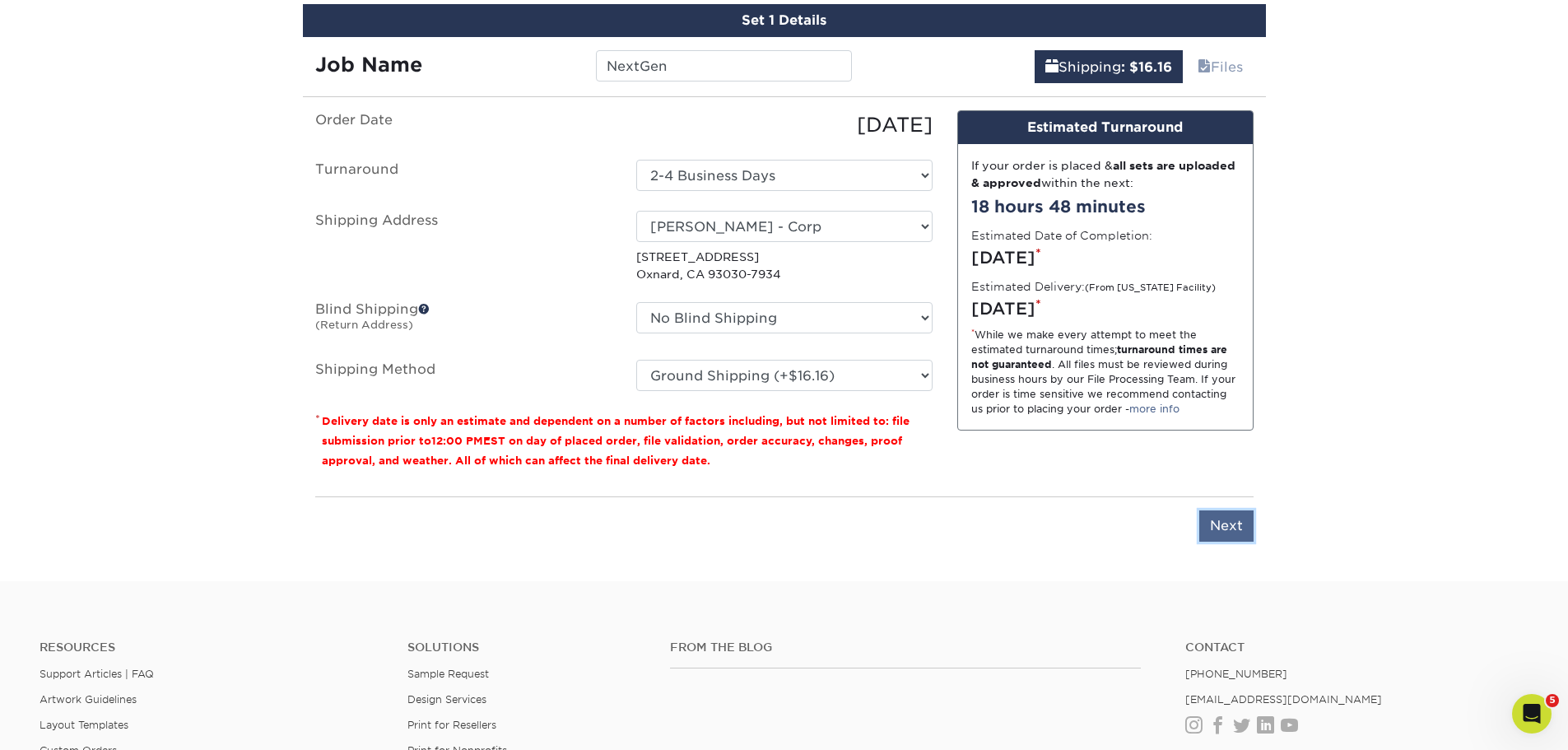
click at [1204, 527] on input "Next" at bounding box center [1226, 525] width 54 height 32
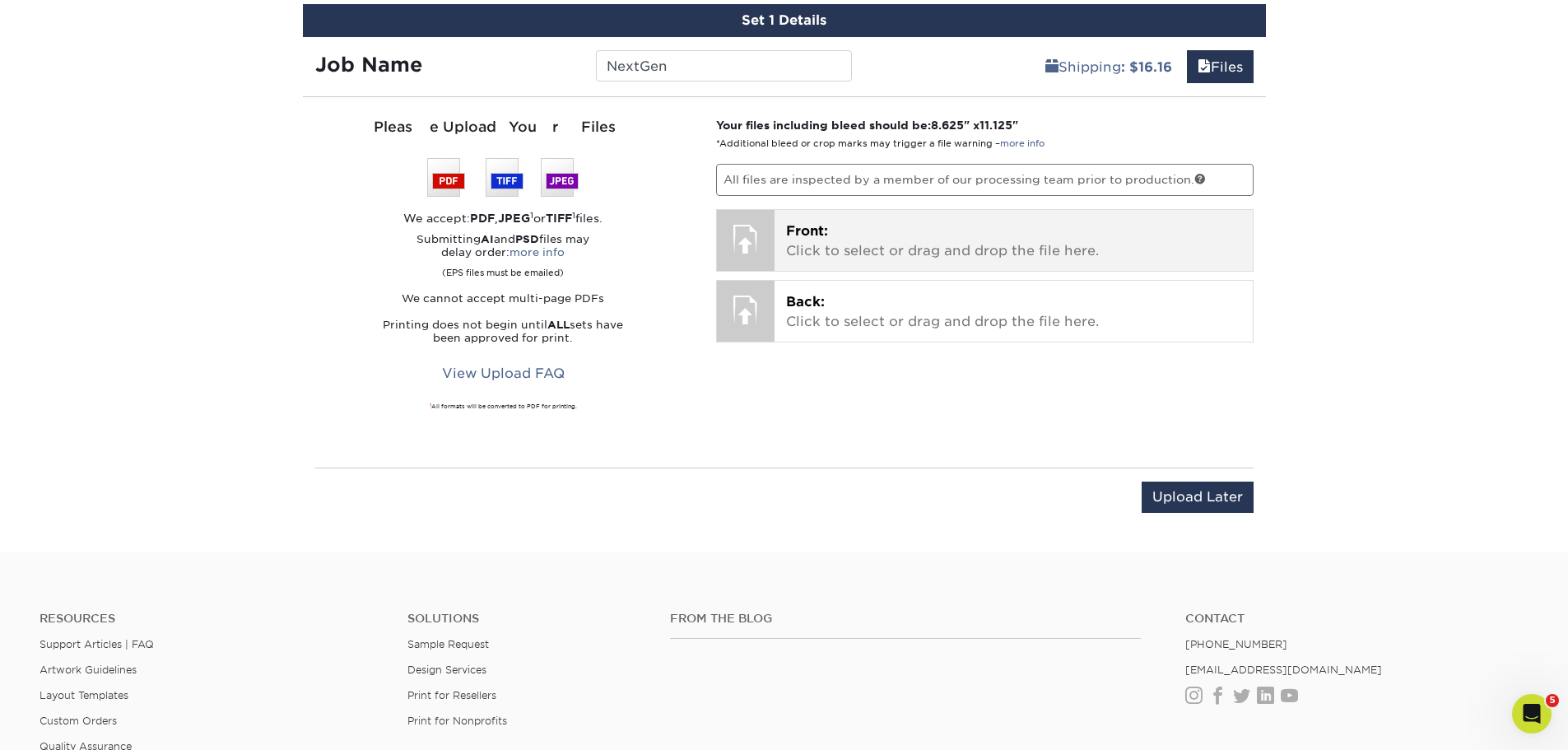
click at [877, 243] on p "Front: Click to select or drag and drop the file here." at bounding box center [1013, 241] width 455 height 39
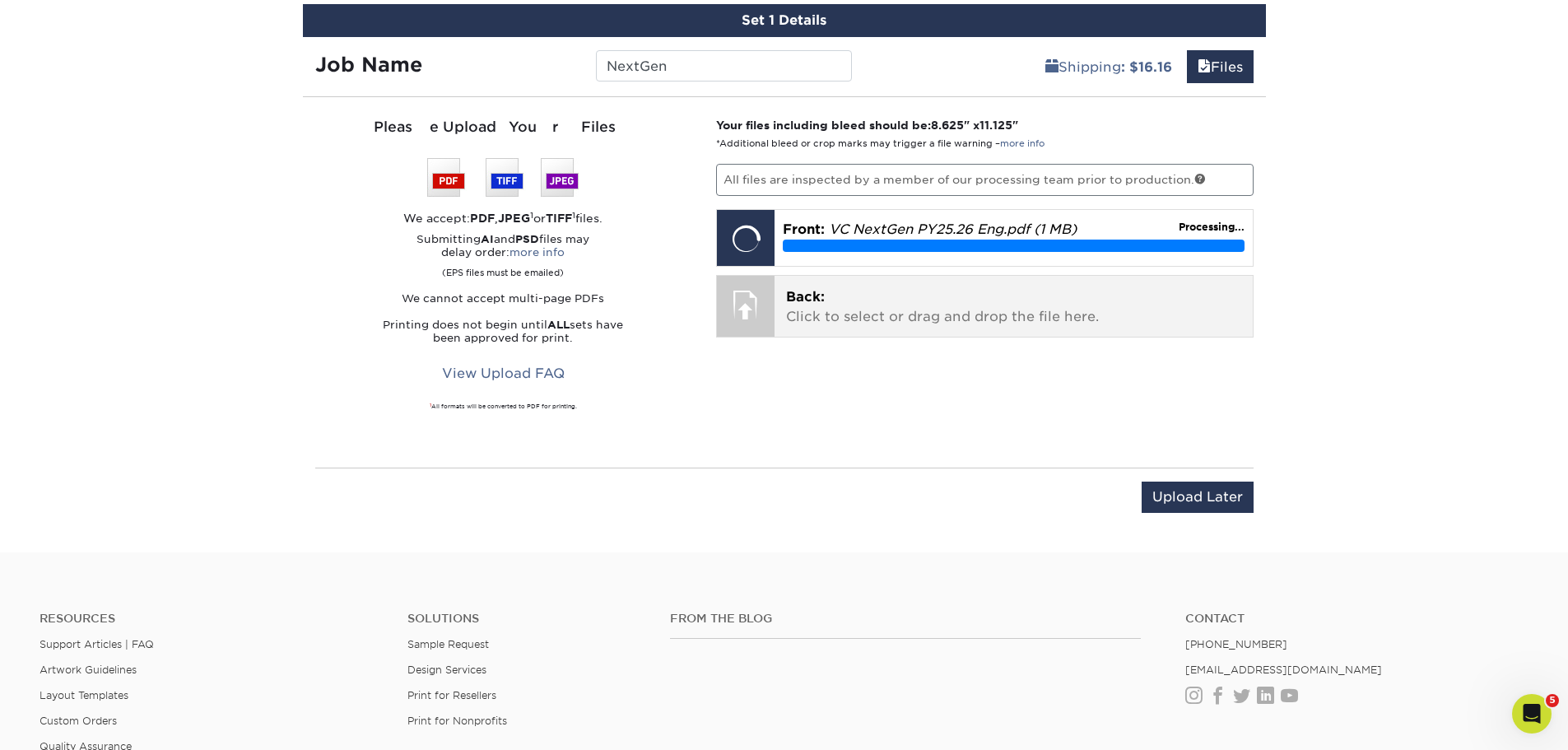
click at [921, 312] on p "Back: Click to select or drag and drop the file here." at bounding box center [1013, 307] width 455 height 39
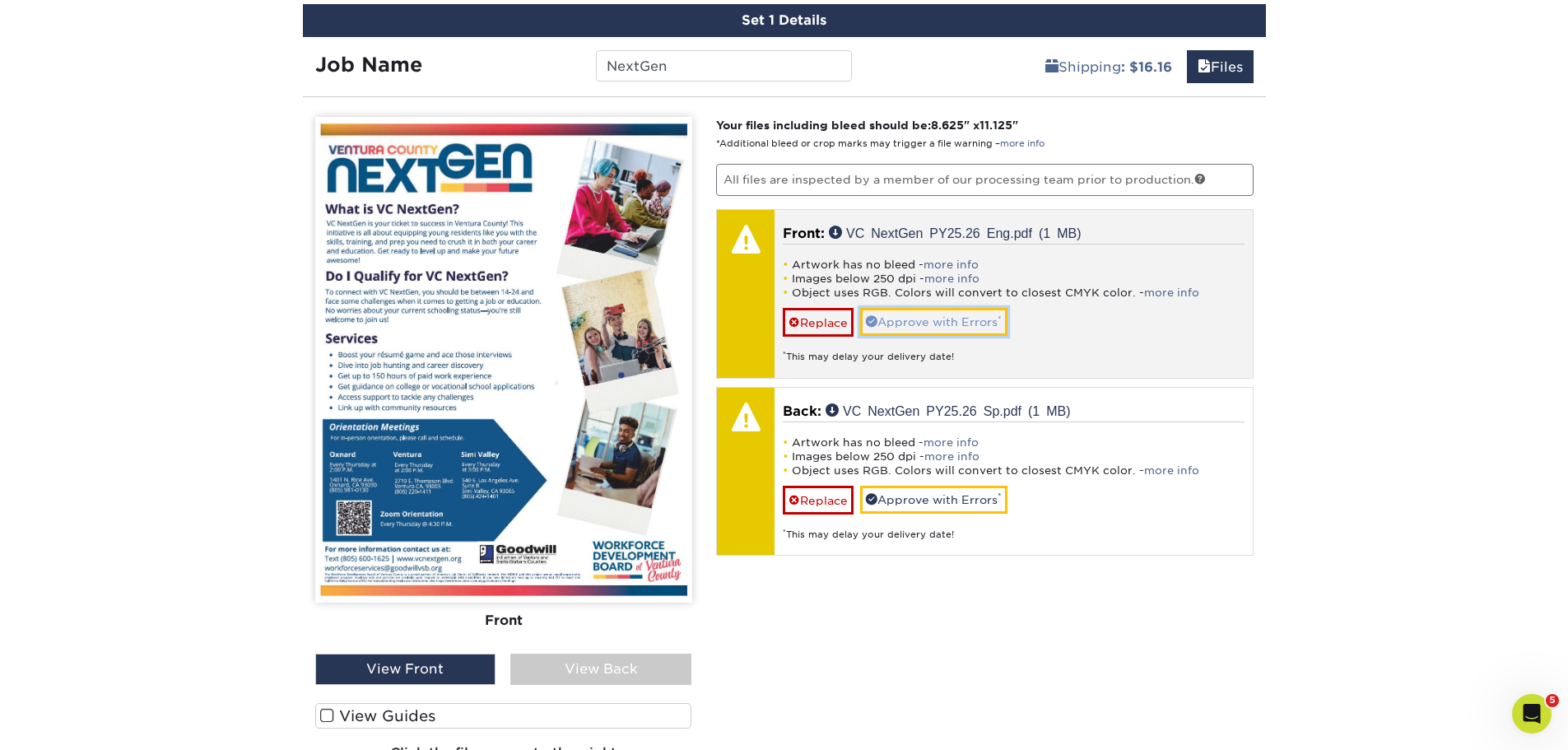
click at [874, 324] on span at bounding box center [871, 321] width 11 height 11
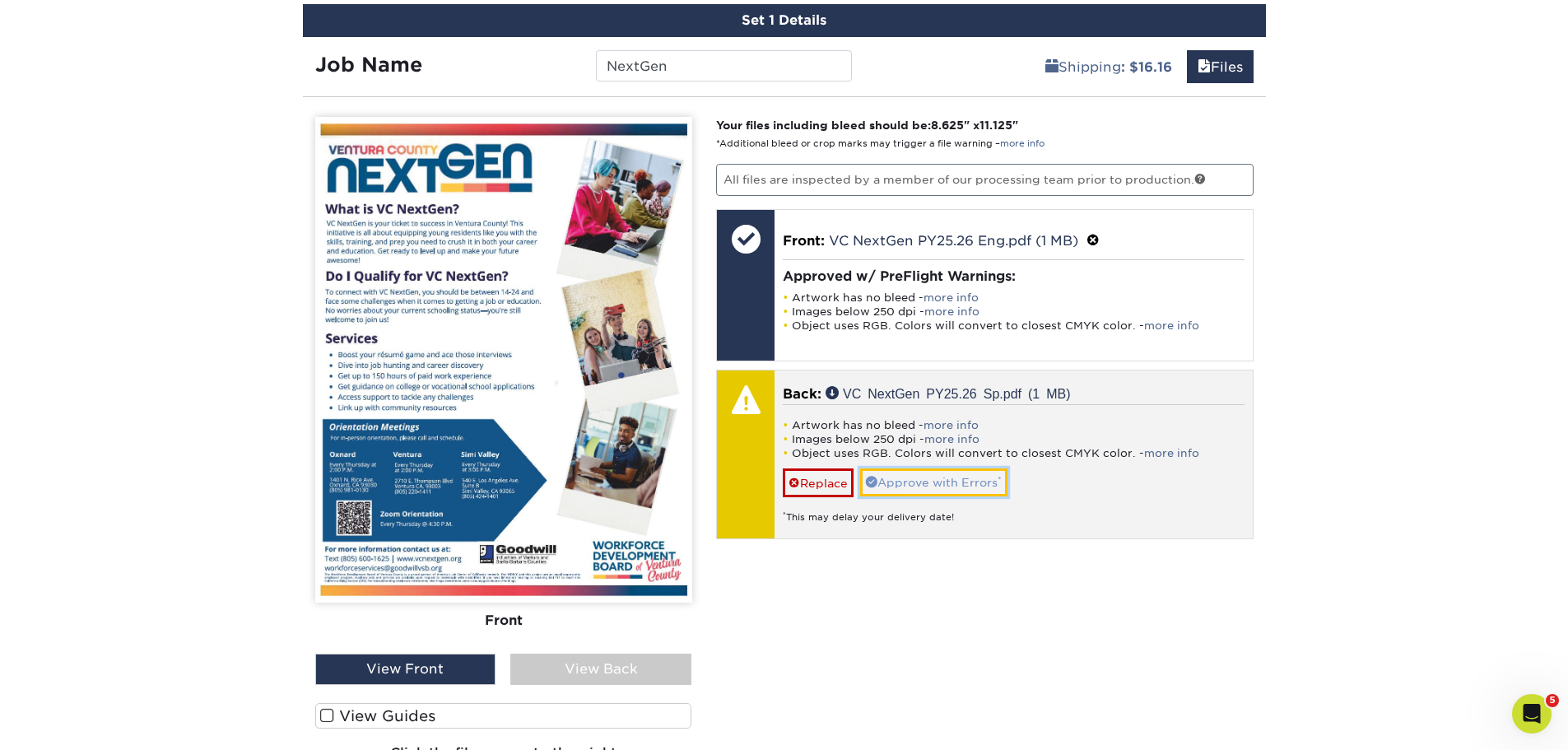
click at [963, 489] on link "Approve with Errors *" at bounding box center [934, 482] width 147 height 28
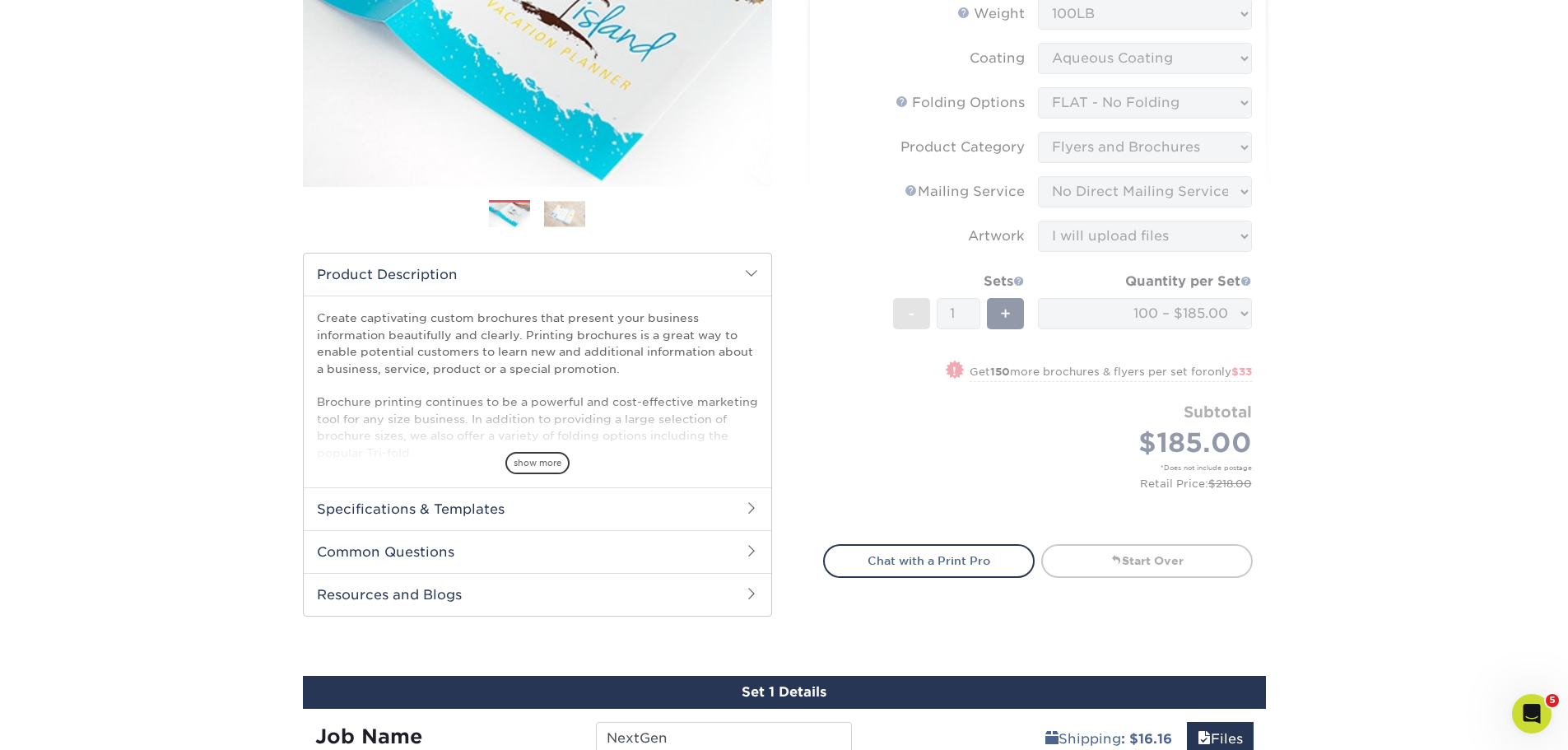
scroll to position [232, 0]
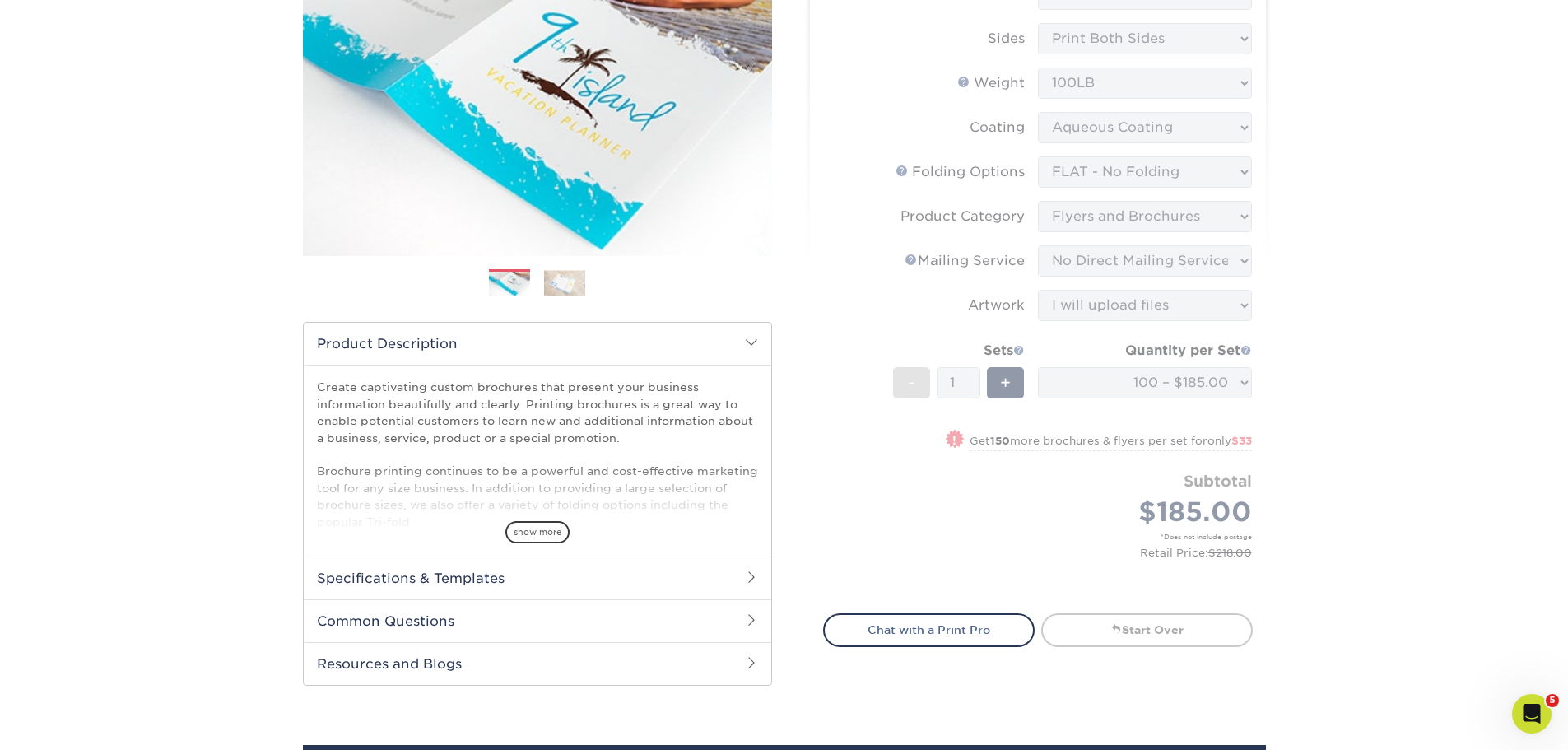
click at [1137, 391] on form "Sizes Help Sizes Please Select 3.5" x 8.5" 3.5" x 11" 3.67" x 8.5" 4" x 6" 4" x…" at bounding box center [1038, 287] width 430 height 615
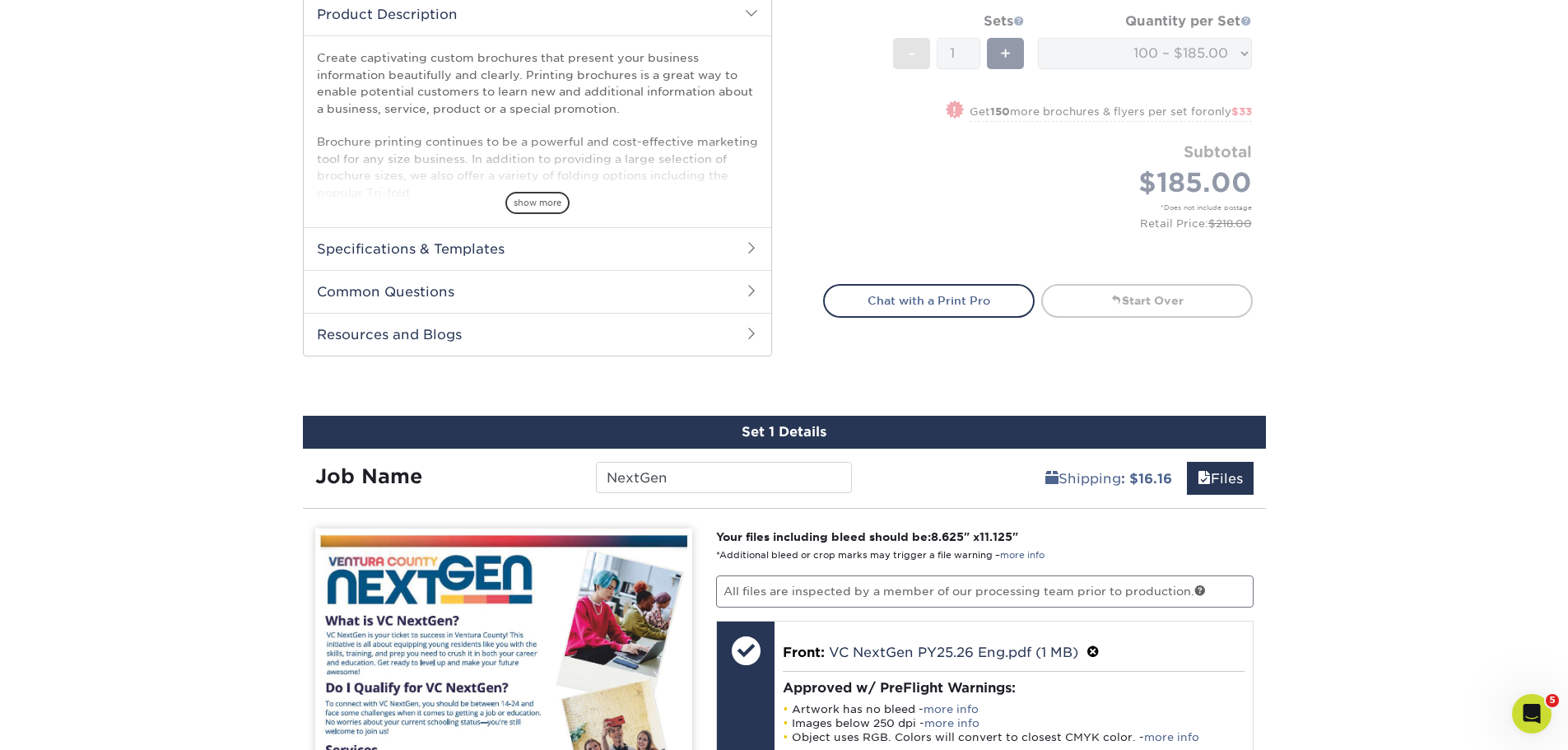
scroll to position [726, 0]
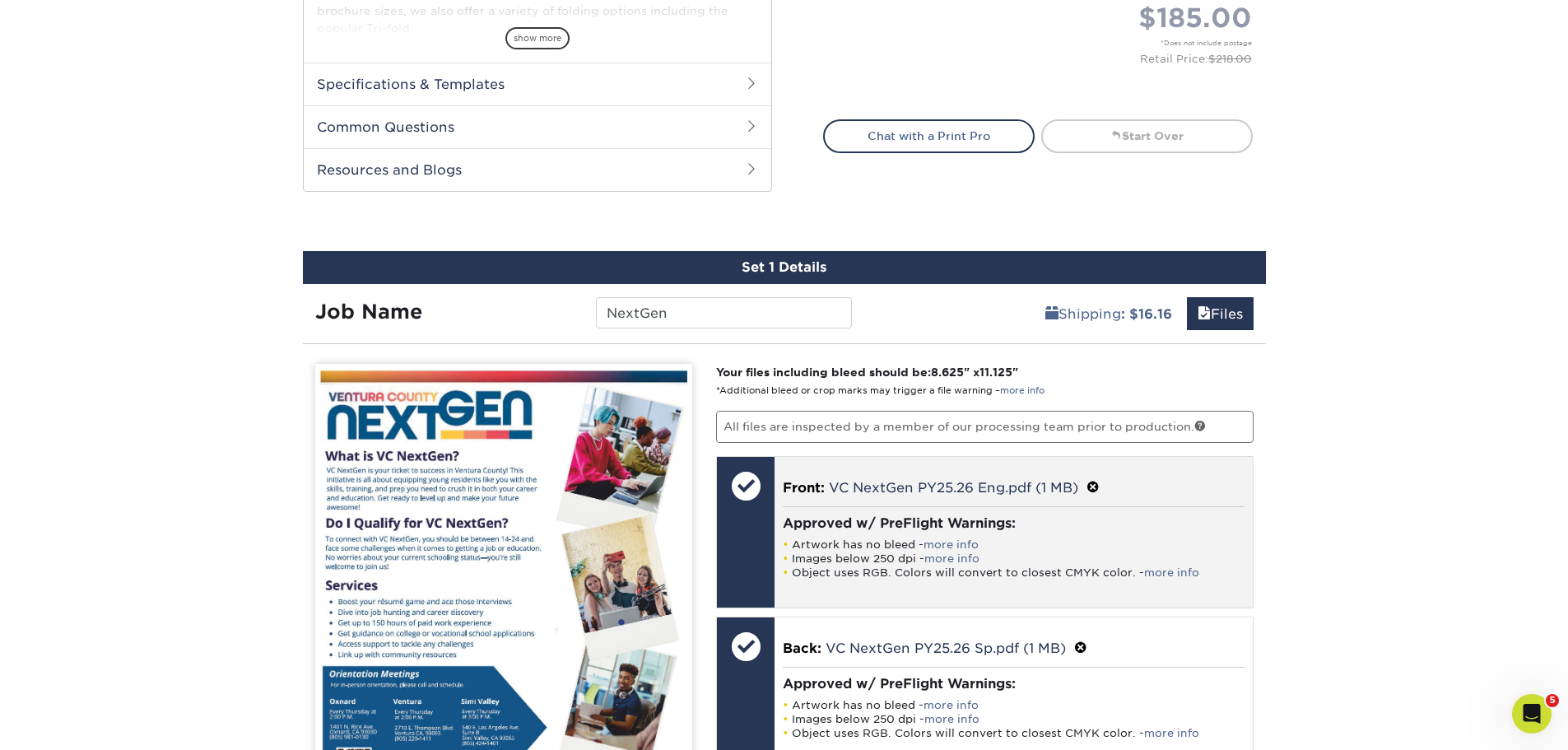
click at [1097, 488] on span at bounding box center [1093, 487] width 13 height 15
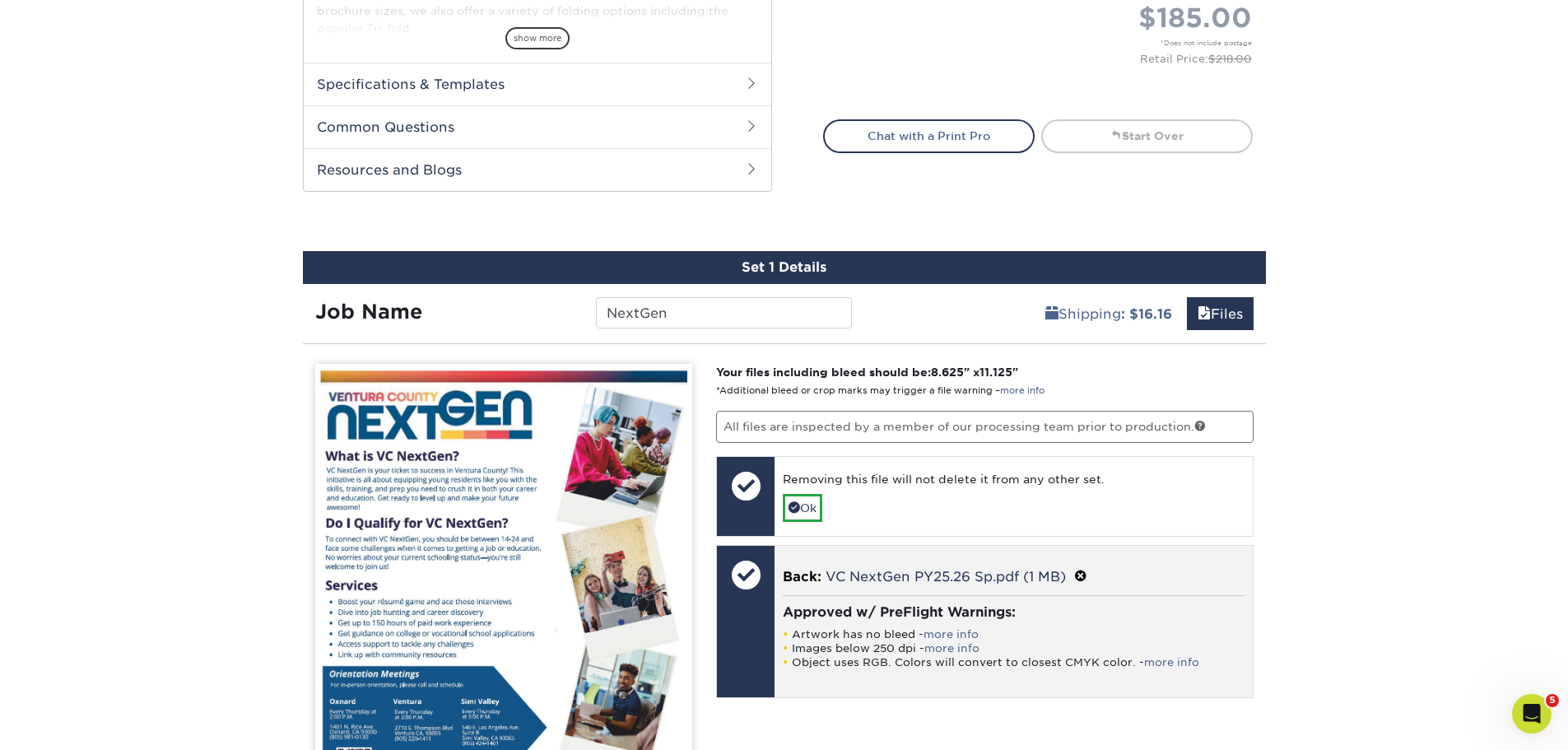
click at [1083, 575] on span at bounding box center [1081, 576] width 13 height 15
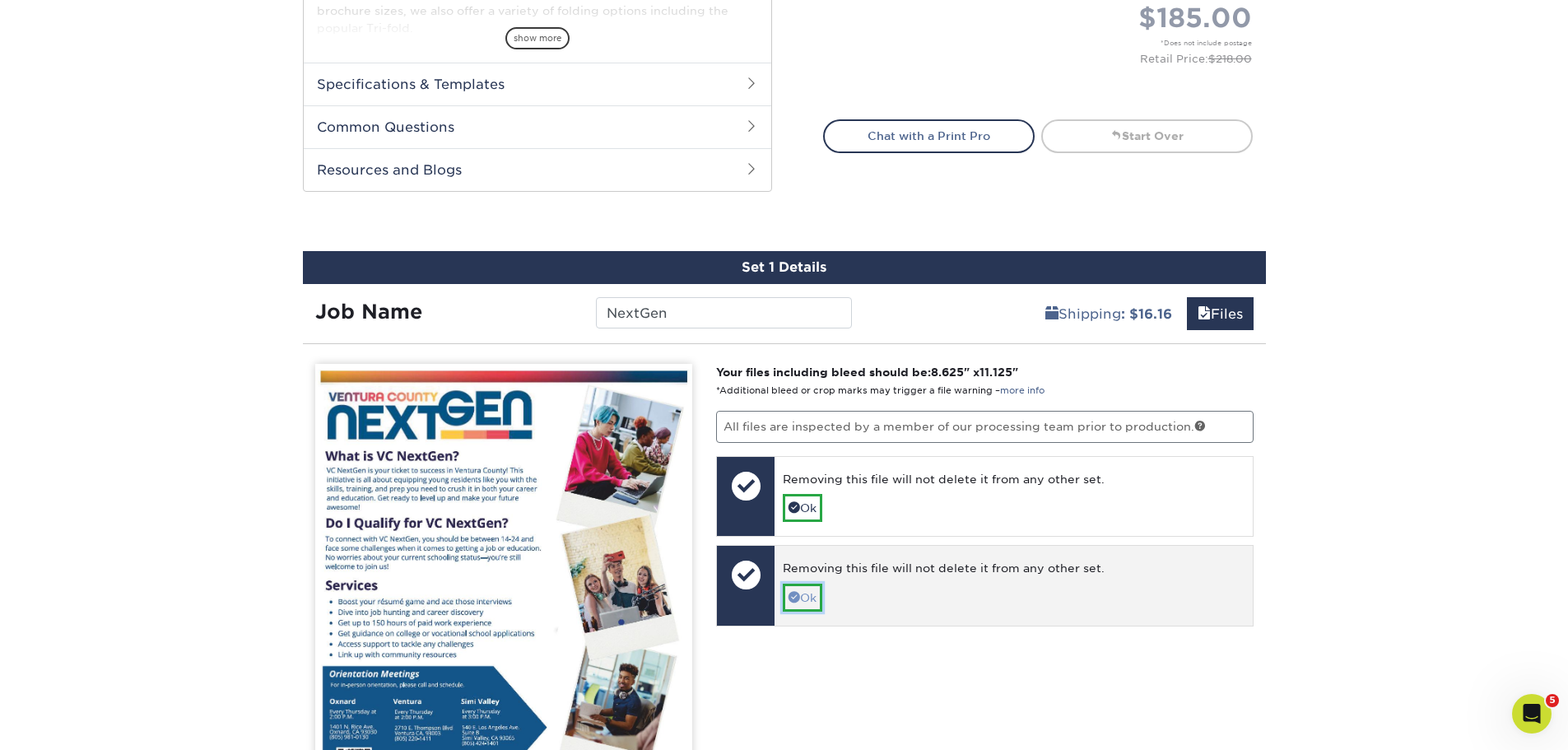
click at [805, 599] on link "Ok" at bounding box center [802, 597] width 39 height 28
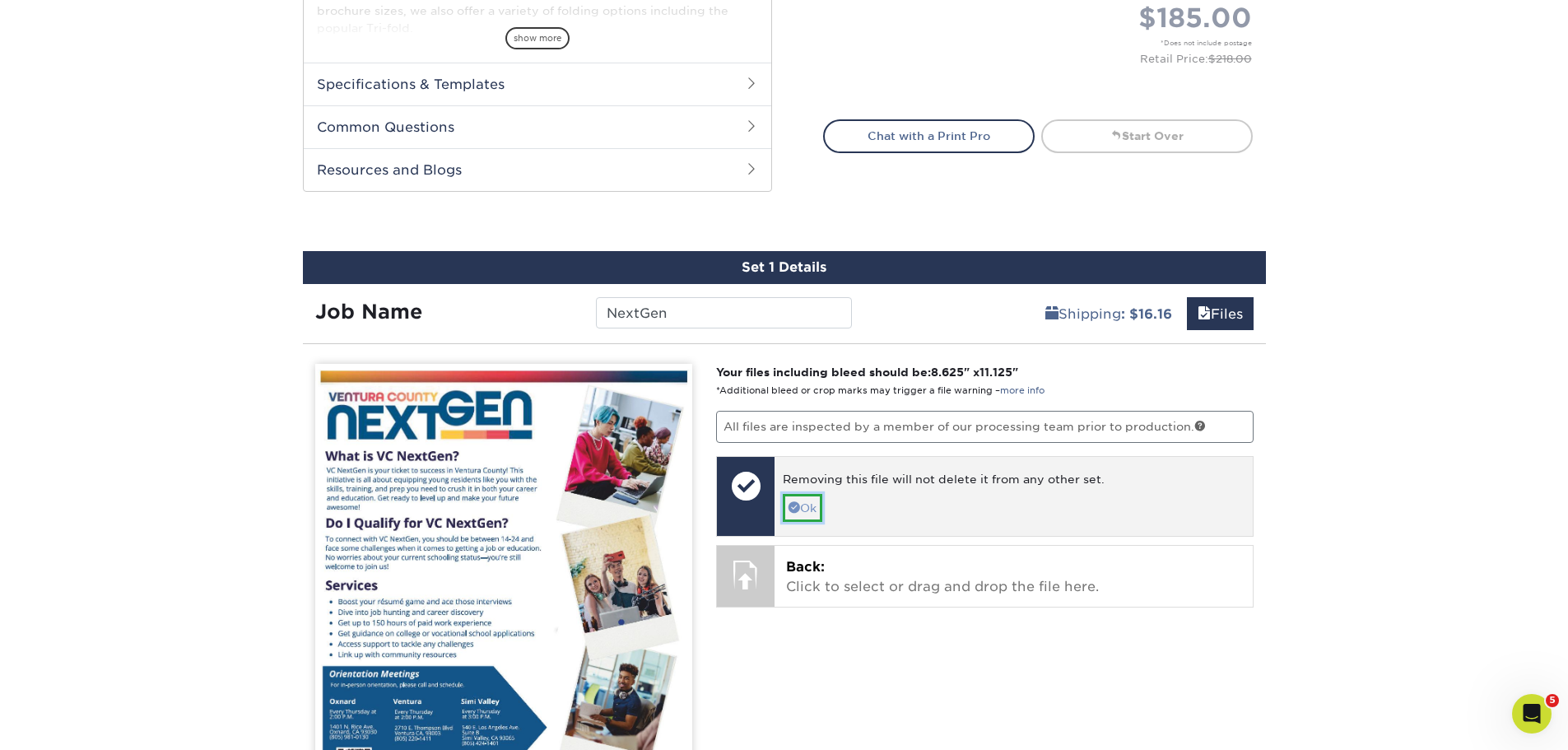
click at [807, 508] on link "Ok" at bounding box center [802, 507] width 39 height 28
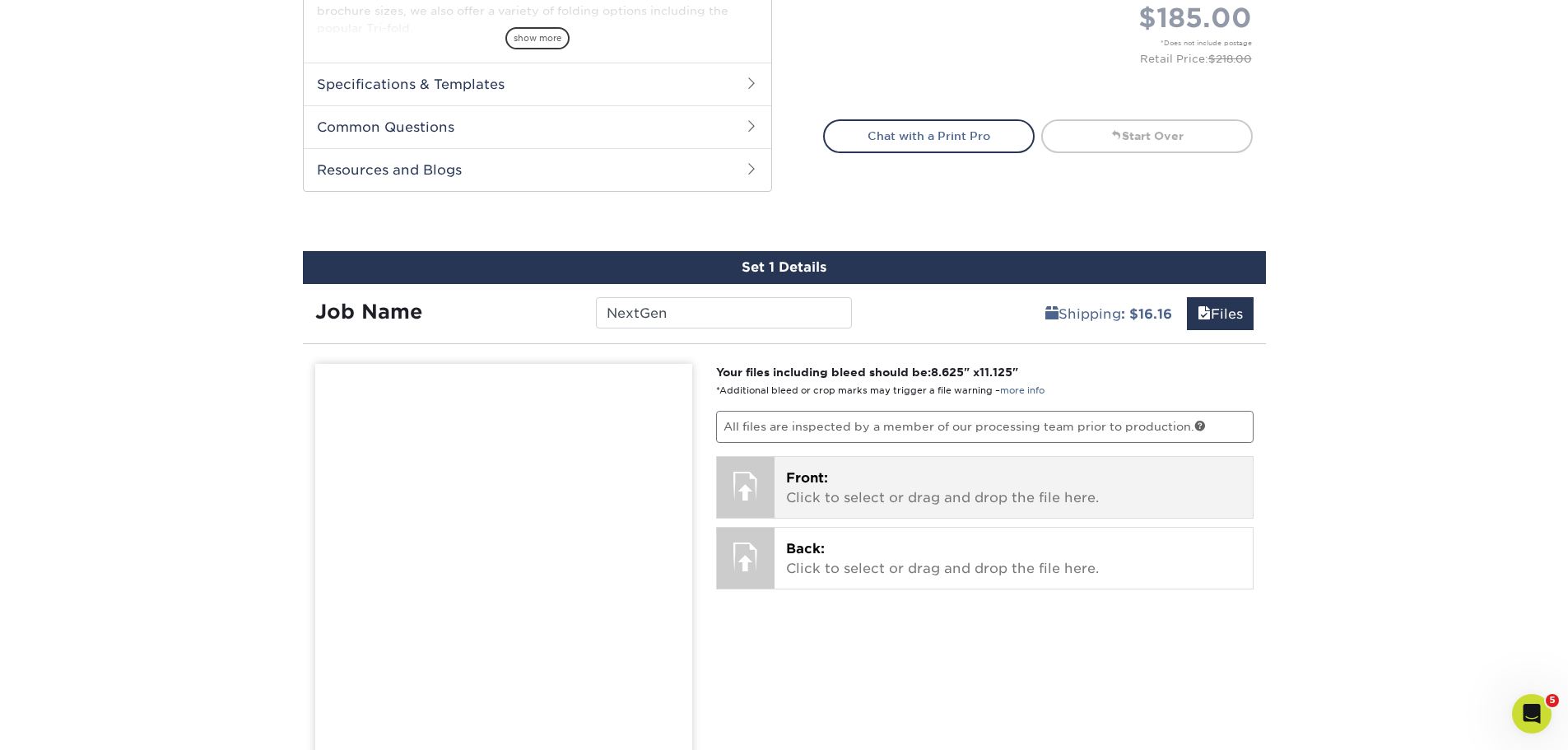
click at [859, 485] on p "Front: Click to select or drag and drop the file here." at bounding box center [1013, 487] width 455 height 39
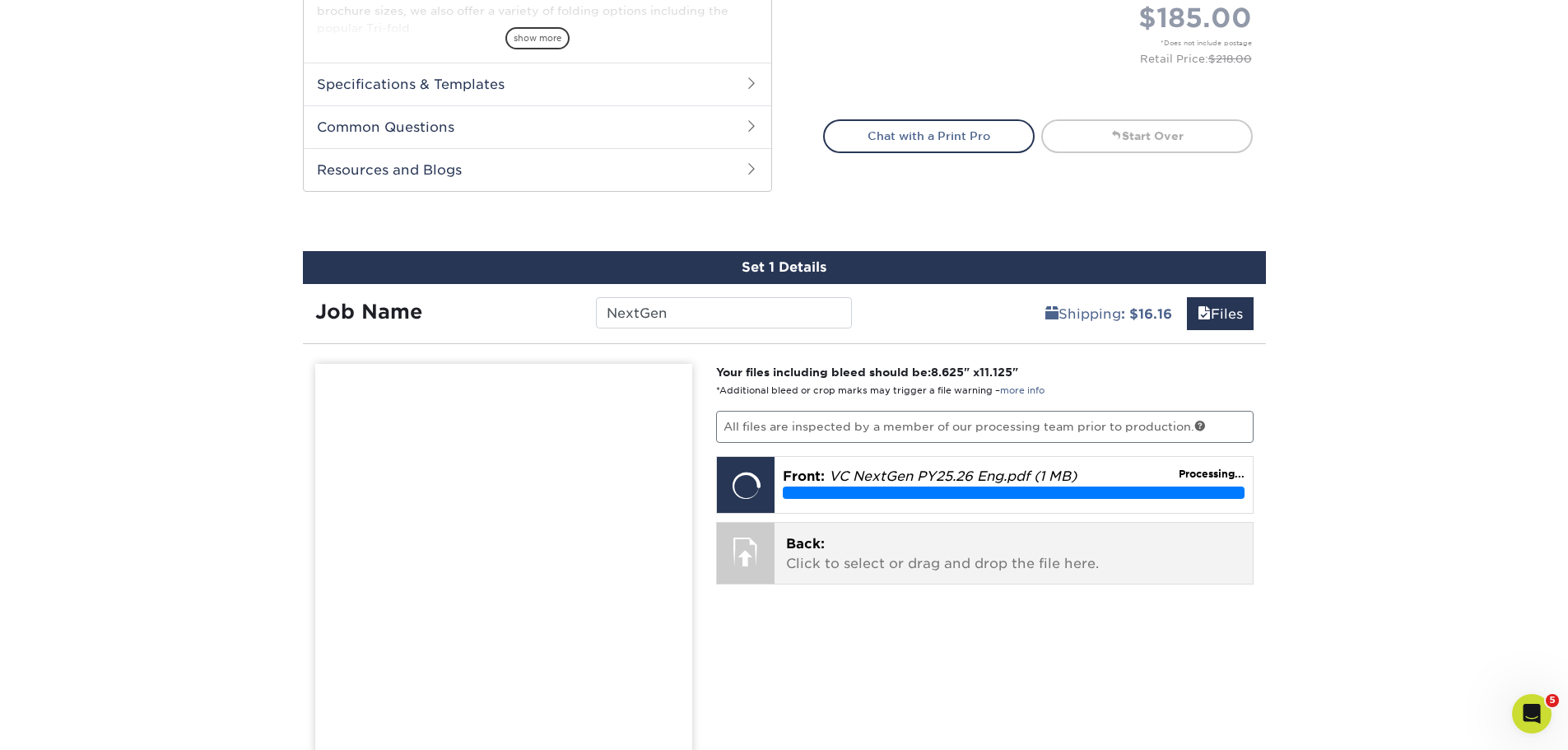
click at [1076, 554] on p "Back: Click to select or drag and drop the file here." at bounding box center [1013, 553] width 455 height 39
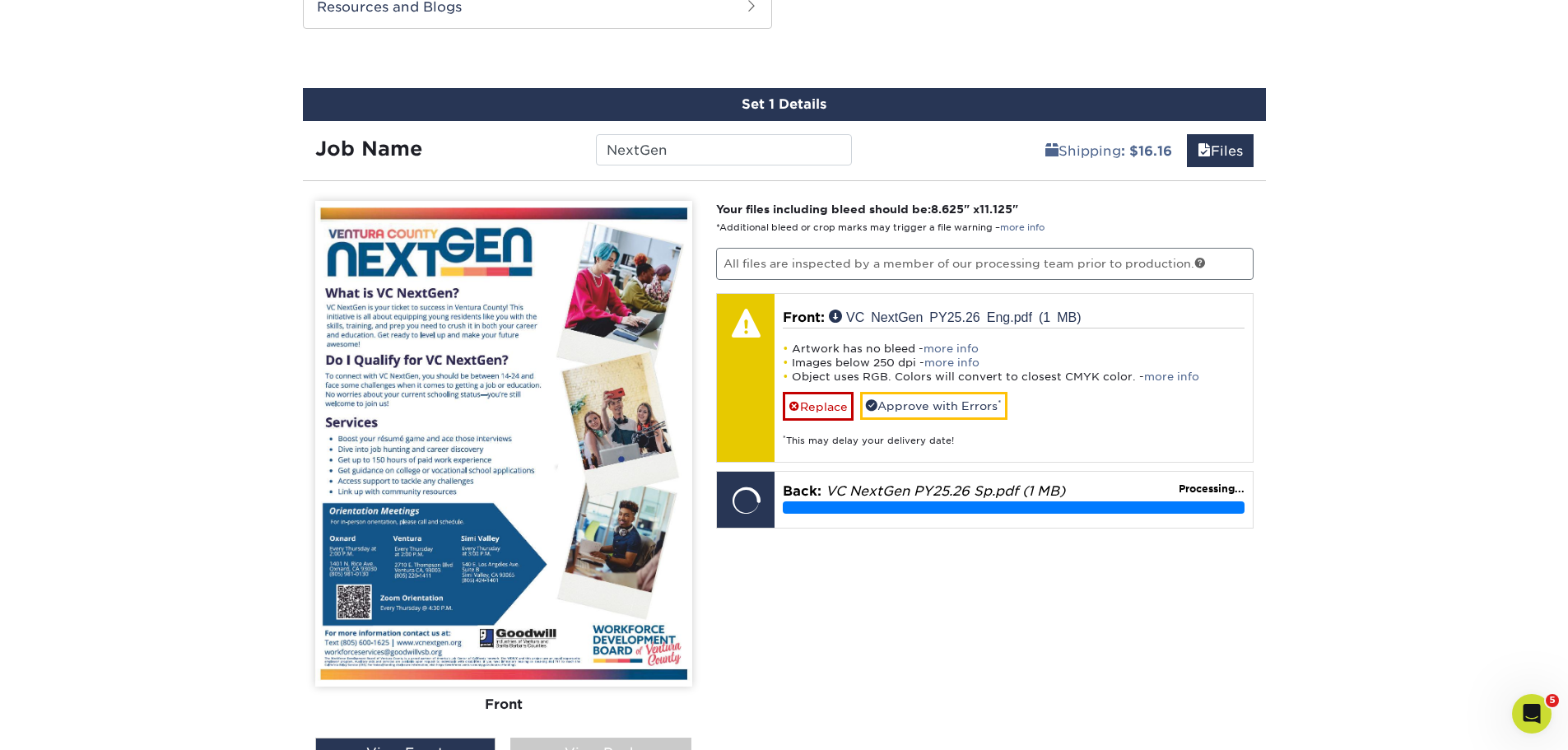
scroll to position [890, 0]
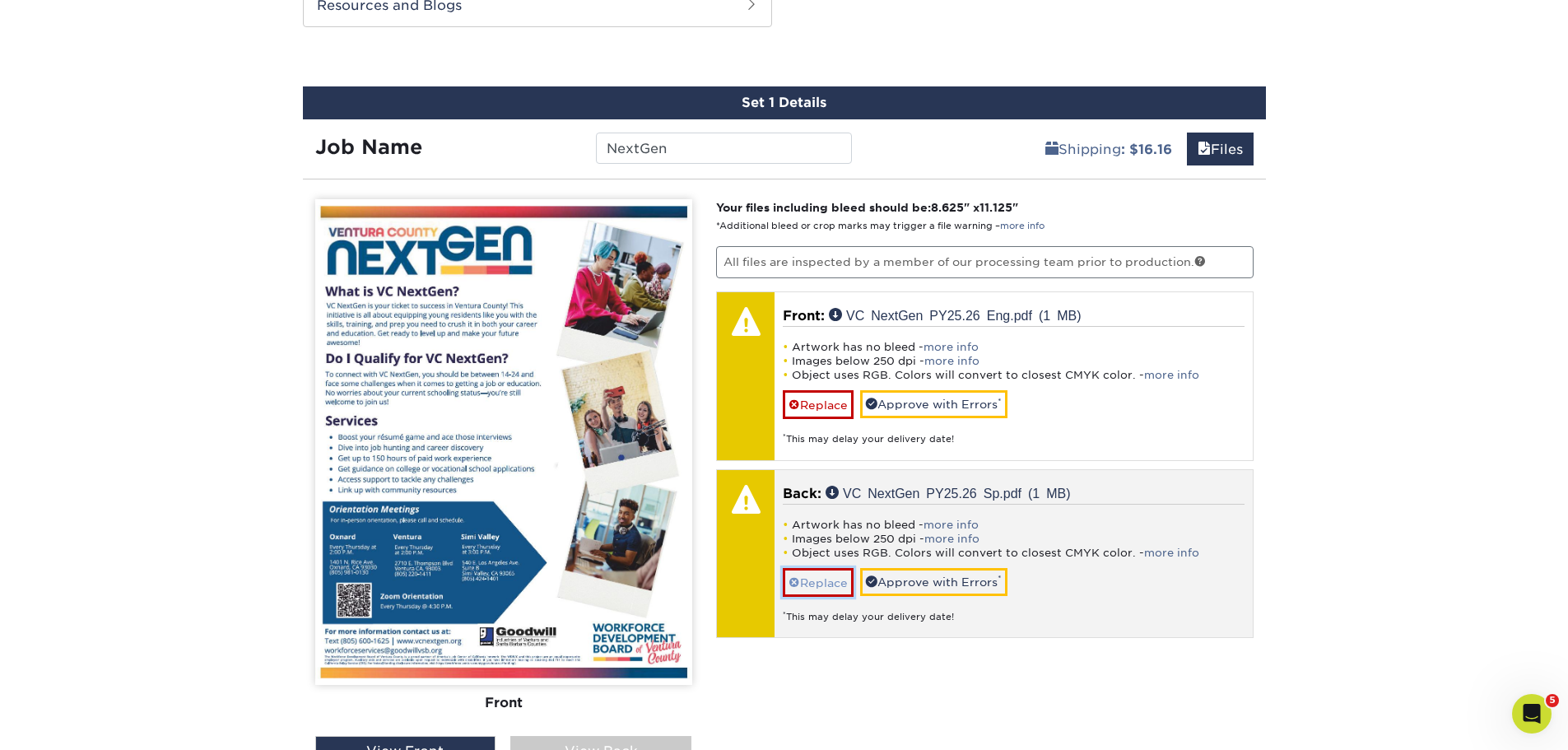
click at [827, 579] on link "Replace" at bounding box center [818, 582] width 71 height 29
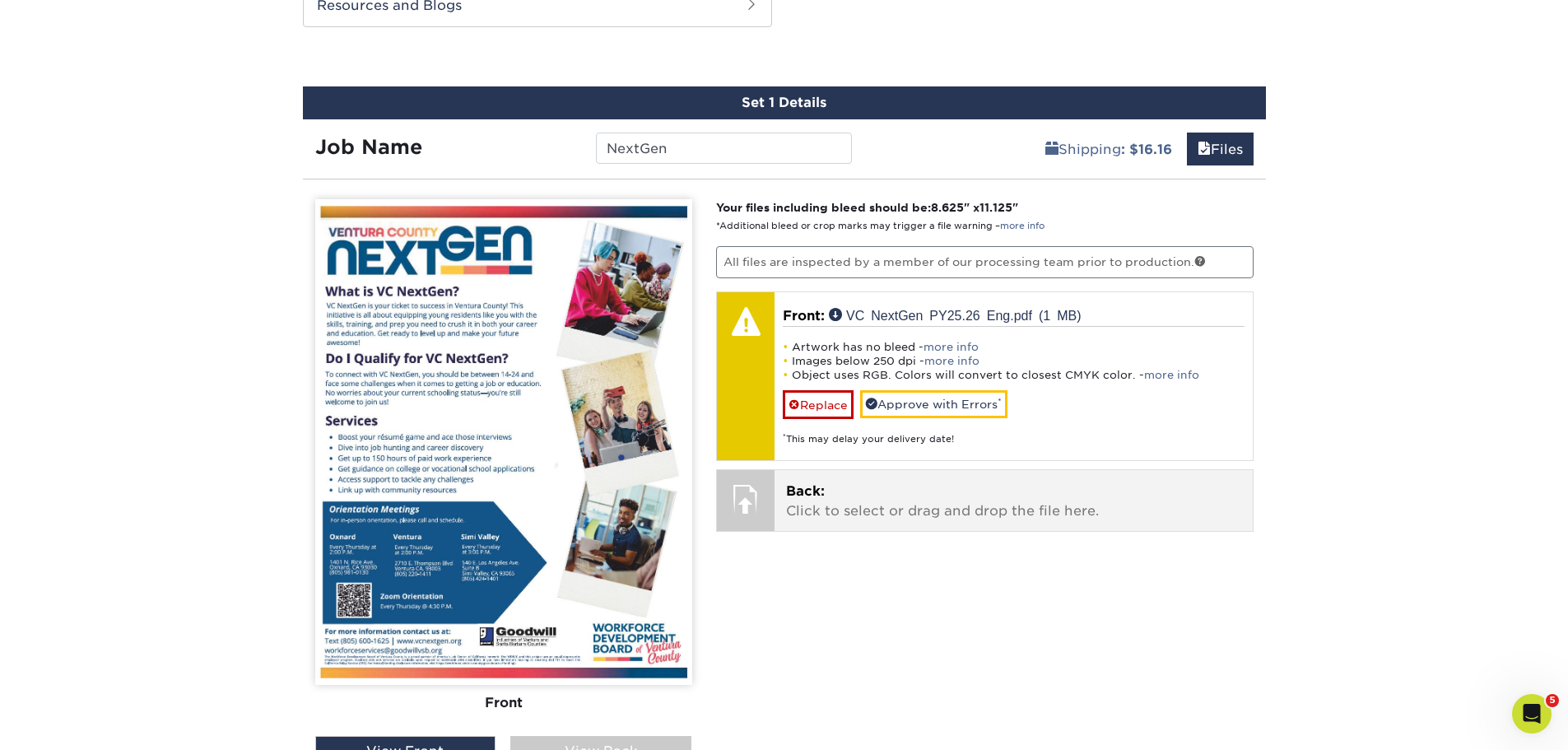
click at [917, 516] on p "Back: Click to select or drag and drop the file here." at bounding box center [1013, 501] width 455 height 39
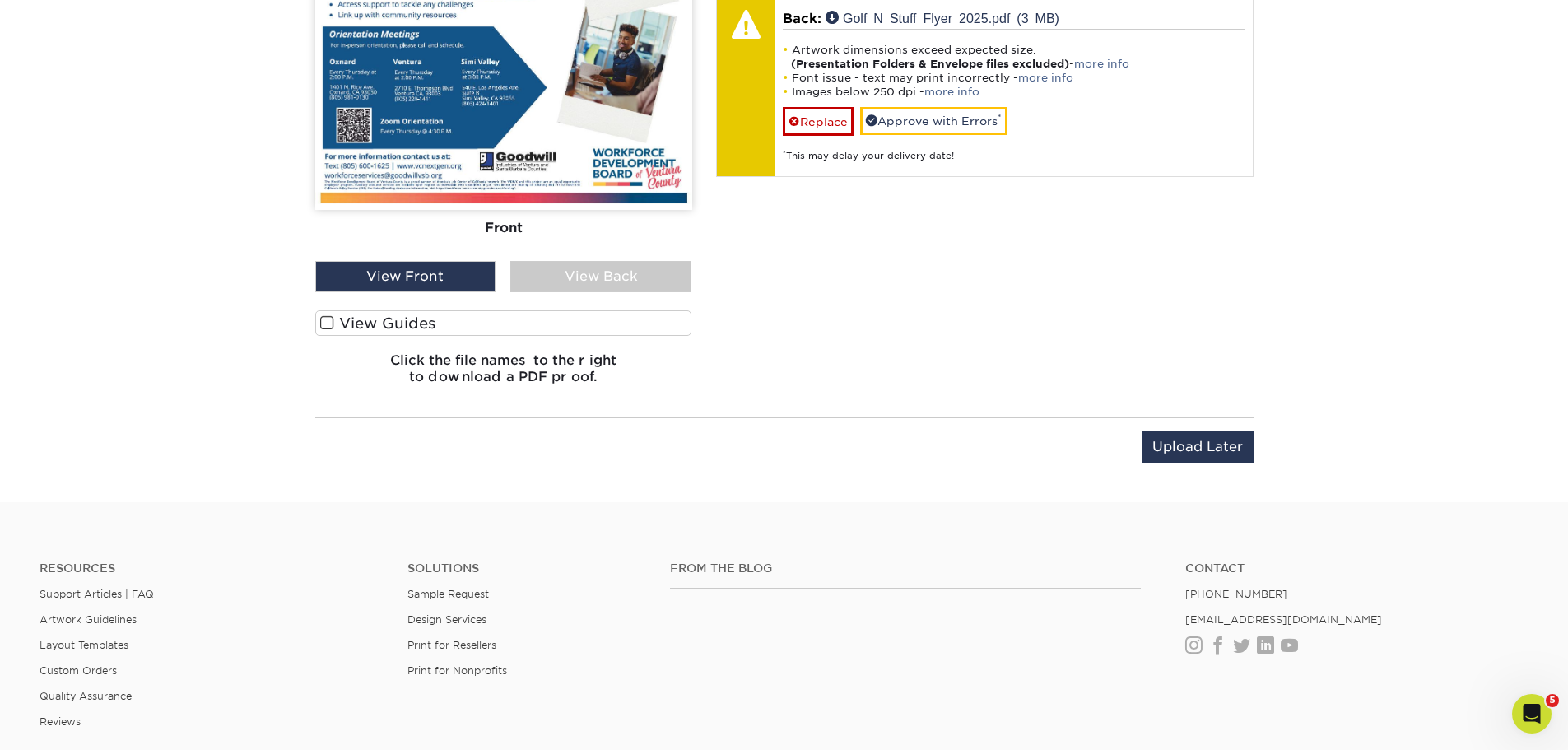
scroll to position [1384, 0]
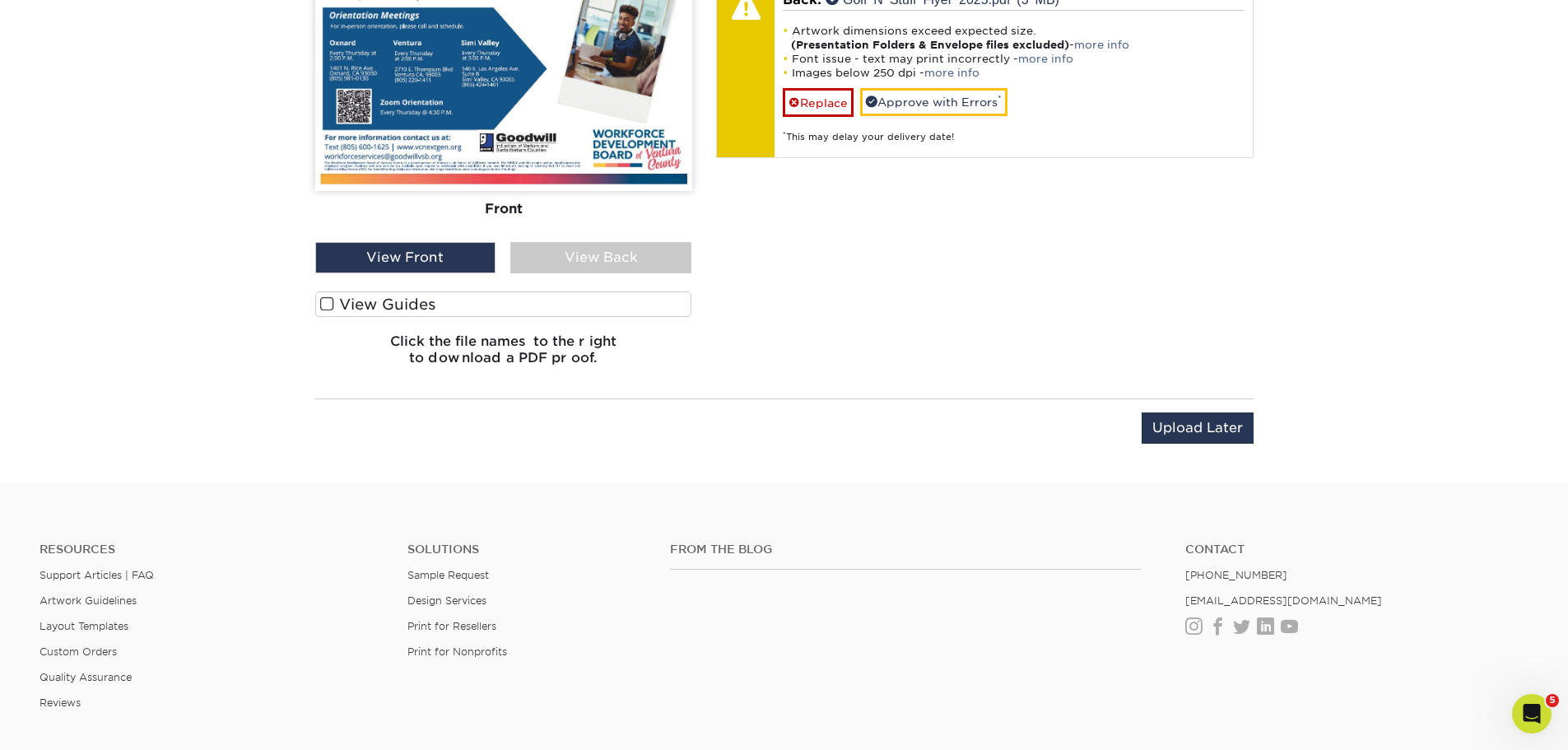
click at [649, 242] on div "View Back" at bounding box center [600, 257] width 181 height 32
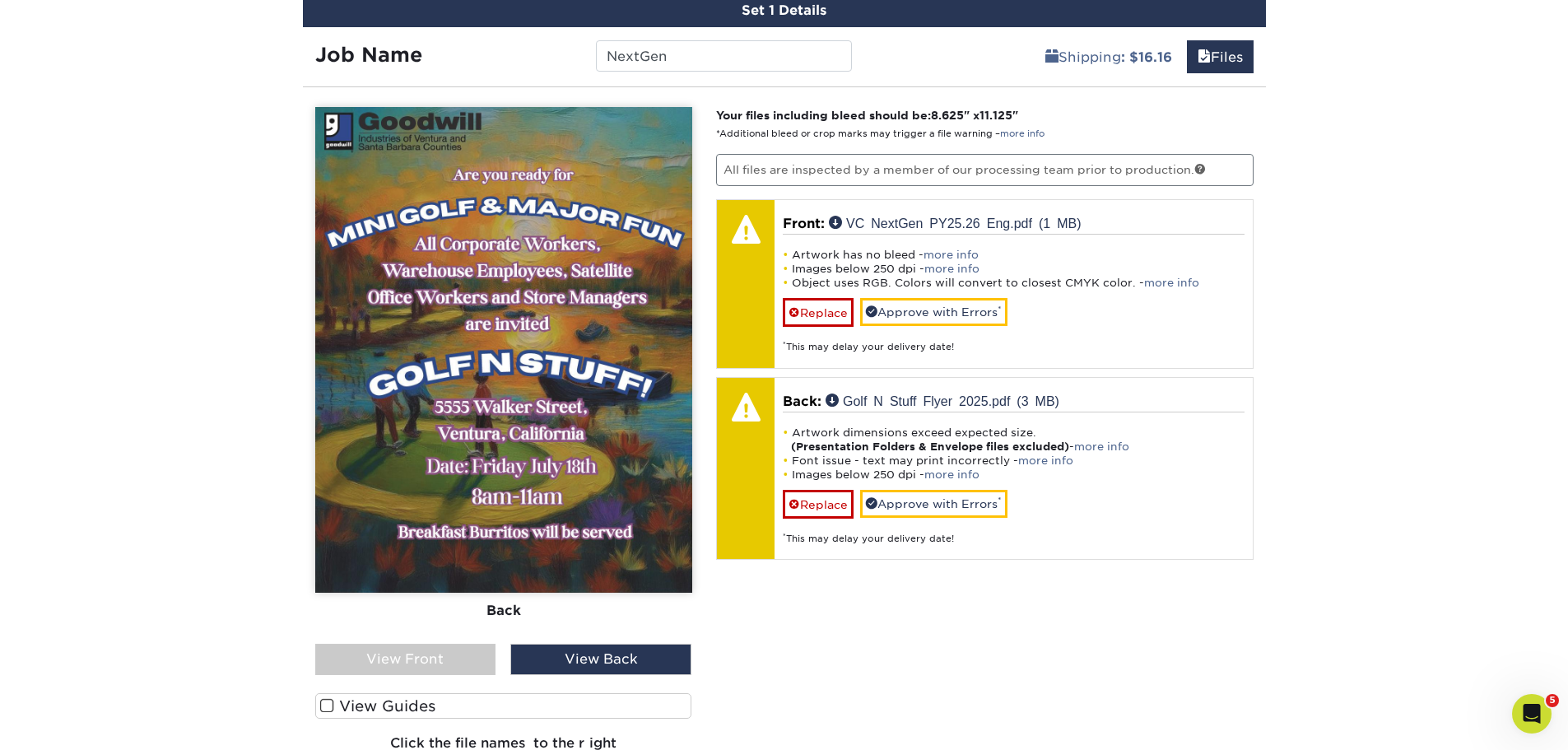
scroll to position [973, 0]
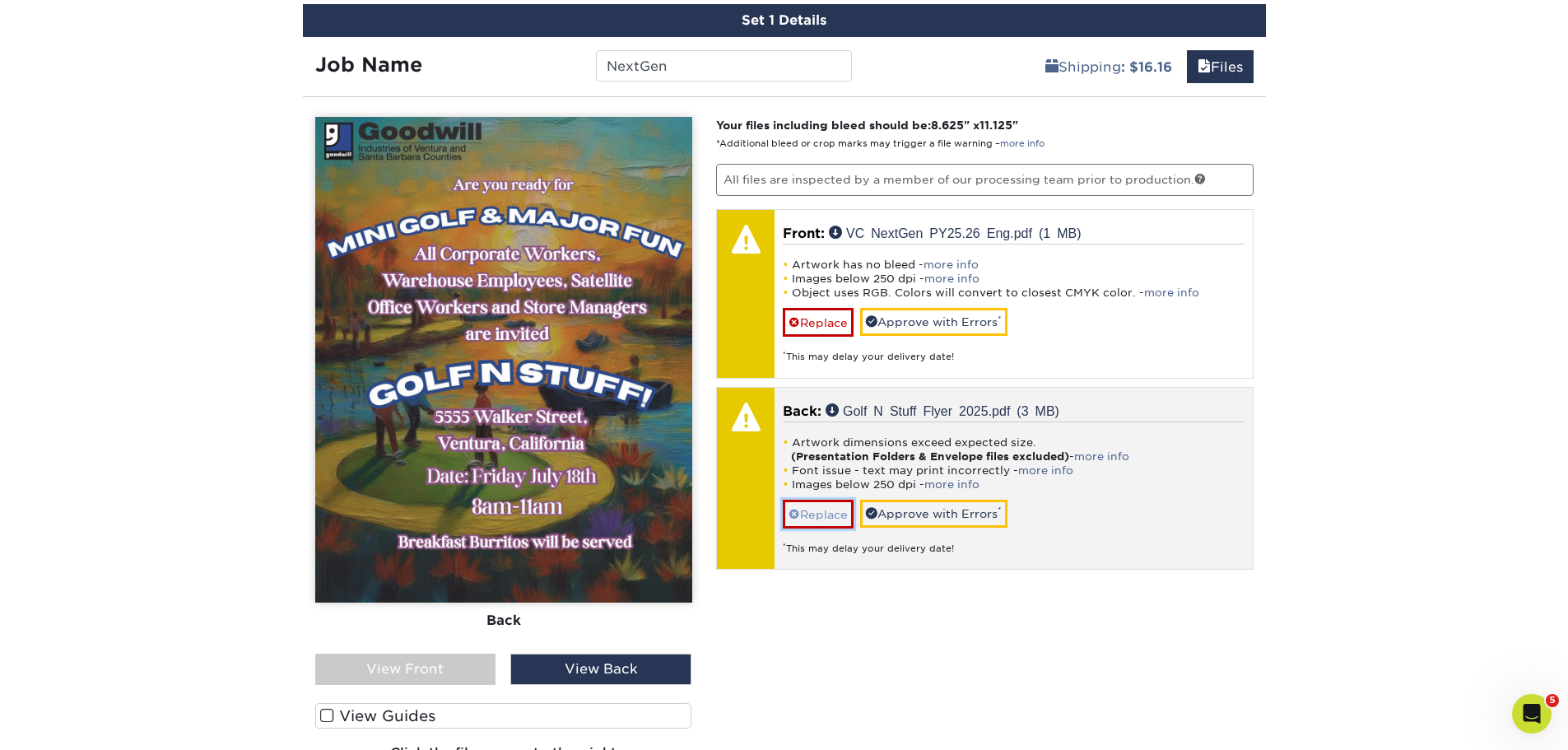
click at [825, 517] on link "Replace" at bounding box center [818, 514] width 71 height 29
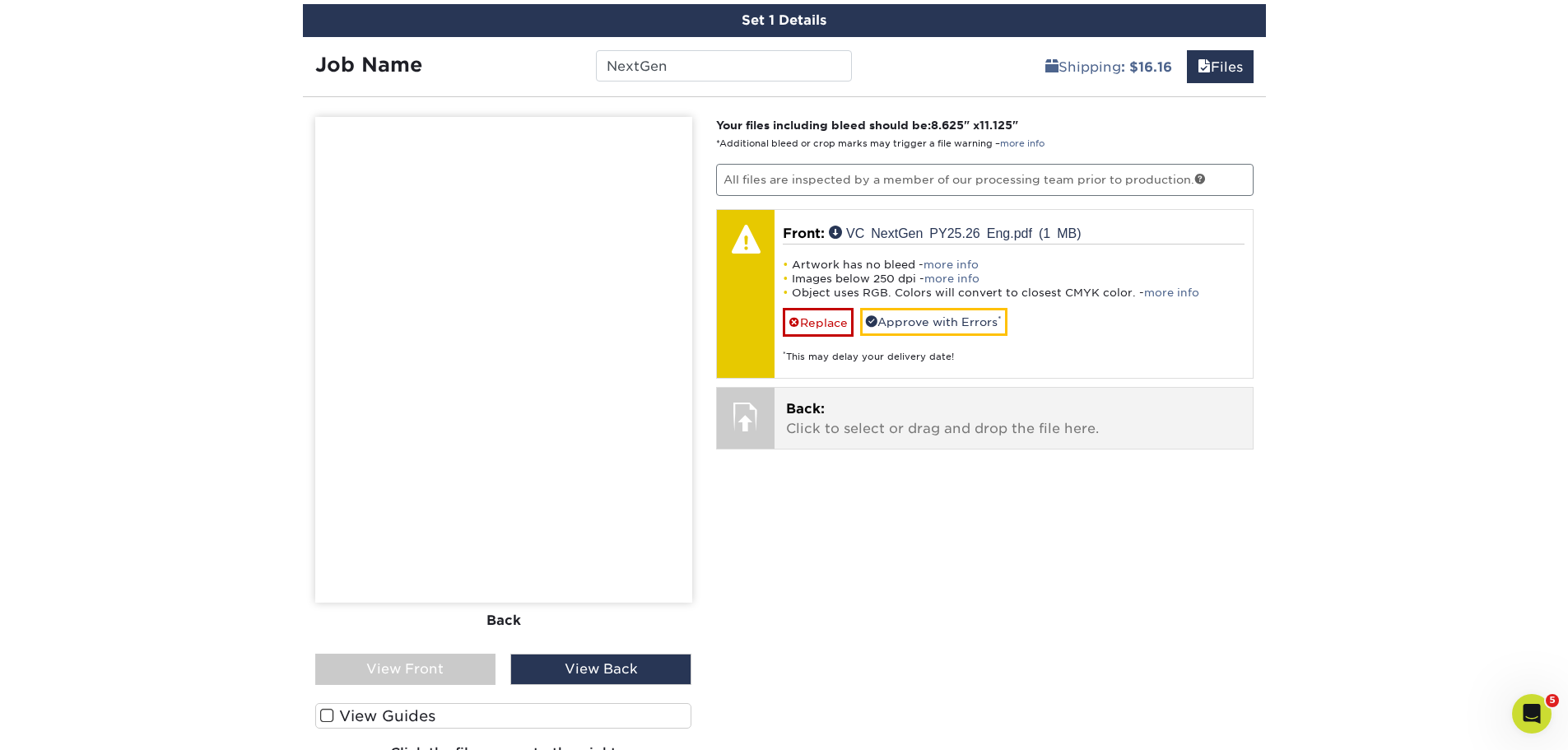
click at [833, 412] on p "Back: Click to select or drag and drop the file here." at bounding box center [1013, 418] width 455 height 39
